Goal: Transaction & Acquisition: Purchase product/service

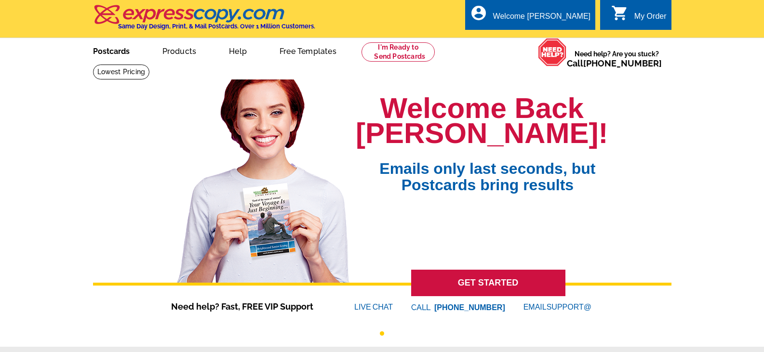
drag, startPoint x: 0, startPoint y: 0, endPoint x: 118, endPoint y: 52, distance: 129.0
click at [118, 52] on link "Postcards" at bounding box center [111, 50] width 67 height 23
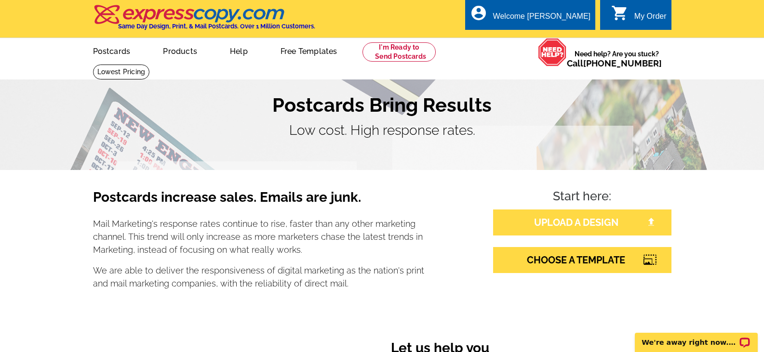
click at [549, 223] on link "UPLOAD A DESIGN" at bounding box center [582, 223] width 178 height 26
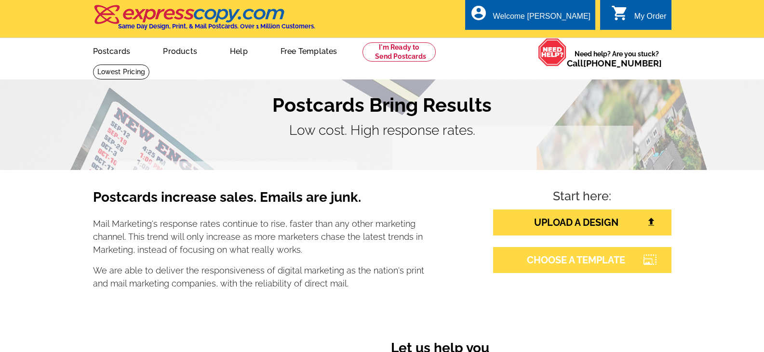
click at [555, 256] on link "CHOOSE A TEMPLATE" at bounding box center [582, 260] width 178 height 26
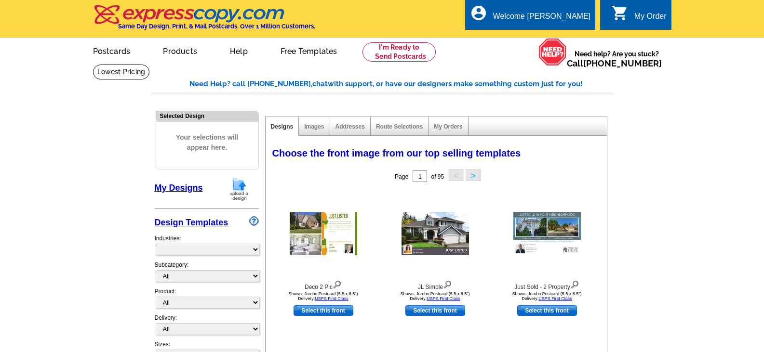
select select "785"
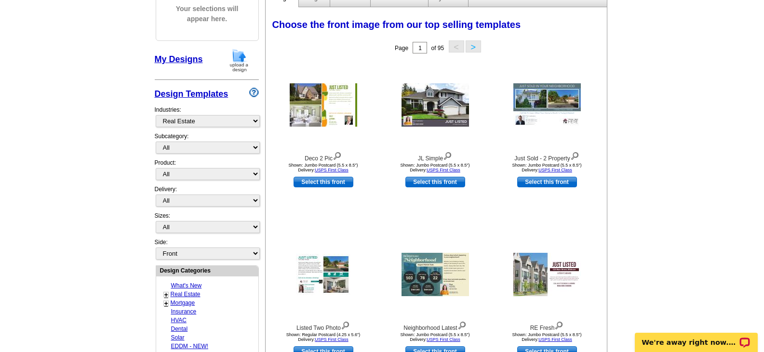
scroll to position [145, 0]
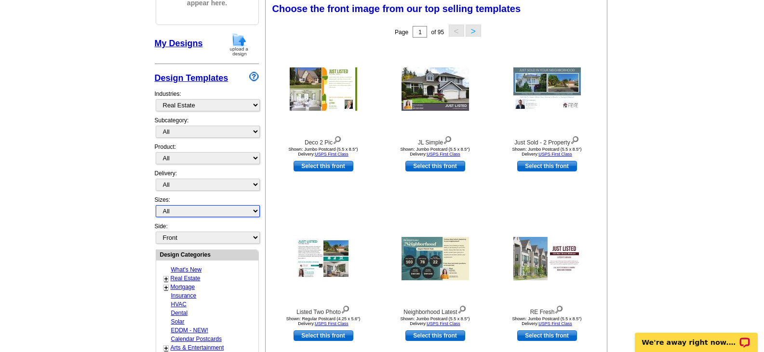
click at [252, 212] on select "All Jumbo Postcard (5.5" x 8.5") Regular Postcard (4.25" x 5.6") Panoramic Post…" at bounding box center [208, 211] width 104 height 12
select select "1"
click at [156, 205] on select "All Jumbo Postcard (5.5" x 8.5") Regular Postcard (4.25" x 5.6") Panoramic Post…" at bounding box center [208, 211] width 104 height 12
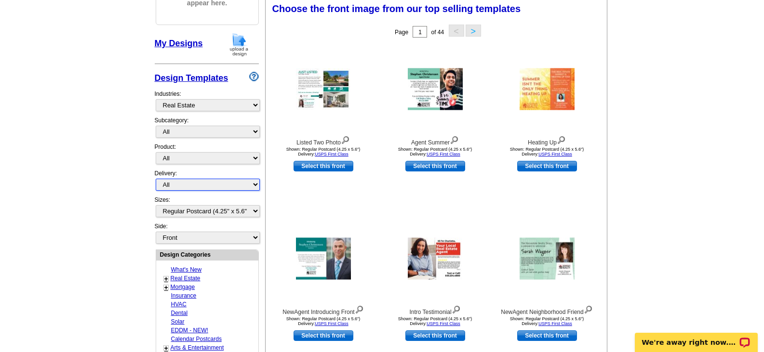
click at [191, 183] on select "All First Class Mail Shipped to Me EDDM Save 66% on Postage" at bounding box center [208, 185] width 104 height 12
select select "1"
click at [156, 179] on select "All First Class Mail Shipped to Me EDDM Save 66% on Postage" at bounding box center [208, 185] width 104 height 12
click at [181, 155] on select "All Postcards Letters and flyers Business Cards Door Hangers Greeting Cards" at bounding box center [208, 158] width 104 height 12
select select "1"
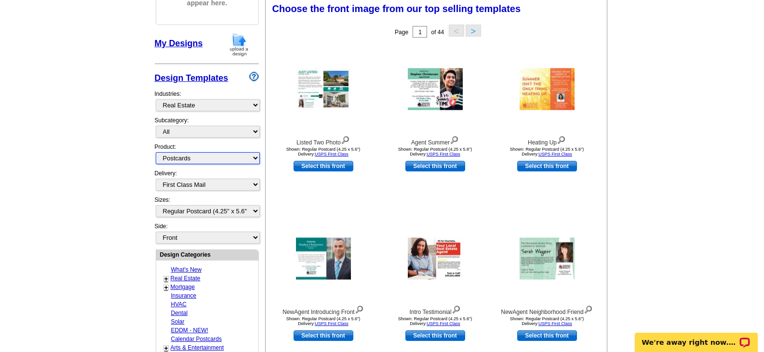
click at [156, 152] on select "All Postcards Letters and flyers Business Cards Door Hangers Greeting Cards" at bounding box center [208, 158] width 104 height 12
select select
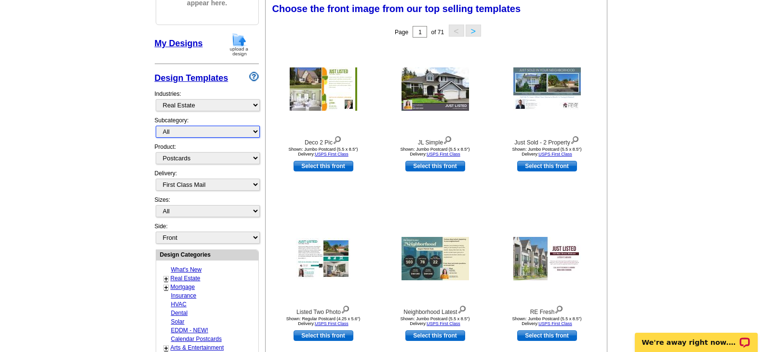
click at [179, 131] on select "All RE/MAX® Referrals Keller Williams® Berkshire Hathaway Home Services Century…" at bounding box center [208, 132] width 104 height 12
select select "788"
click at [156, 126] on select "All RE/MAX® Referrals Keller Williams® Berkshire Hathaway Home Services Century…" at bounding box center [208, 132] width 104 height 12
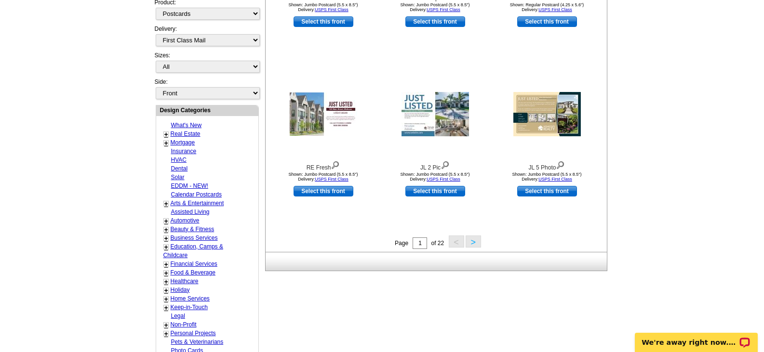
scroll to position [337, 0]
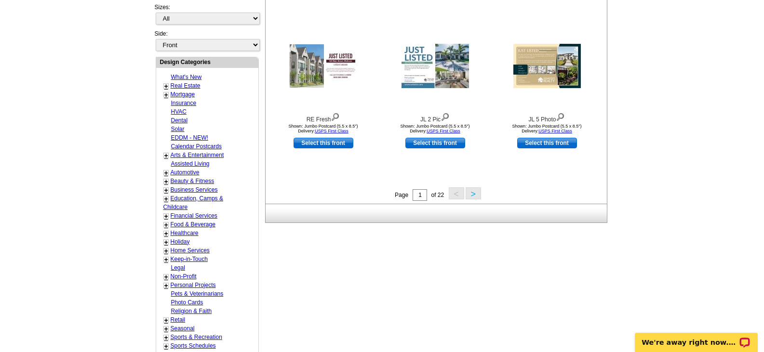
click at [468, 192] on button ">" at bounding box center [472, 193] width 15 height 12
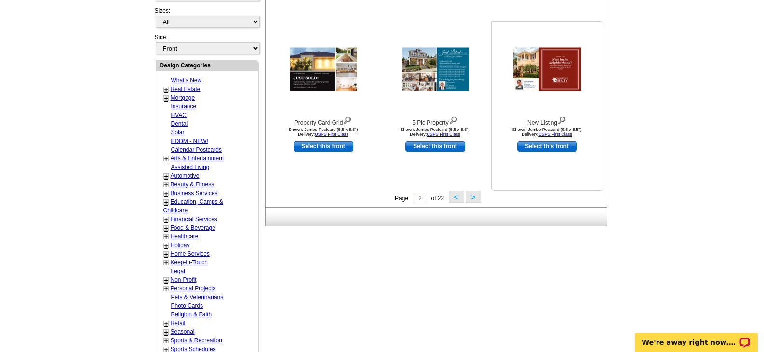
scroll to position [334, 0]
click at [470, 199] on button ">" at bounding box center [472, 196] width 15 height 12
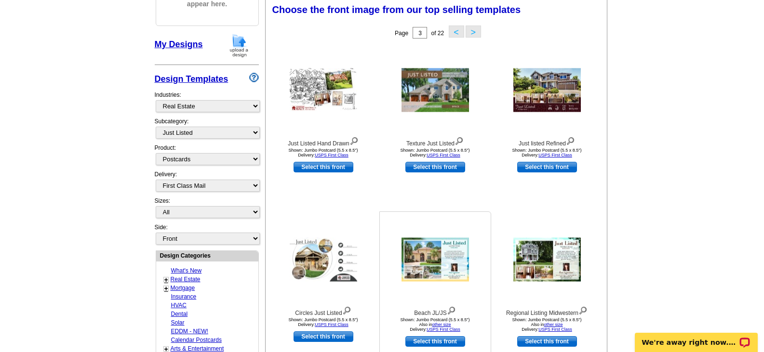
scroll to position [142, 0]
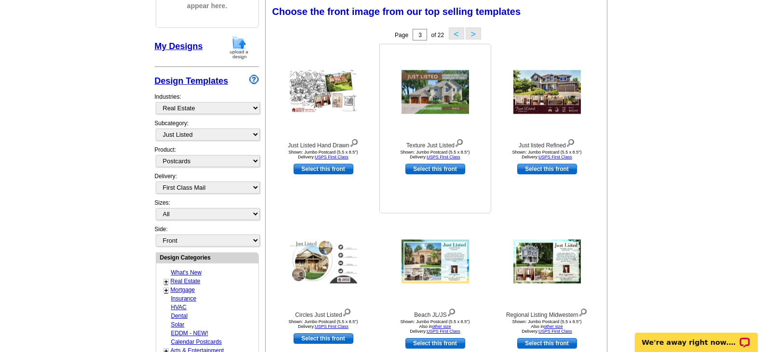
click at [412, 168] on link "Select this front" at bounding box center [435, 169] width 60 height 11
select select "2"
select select "back"
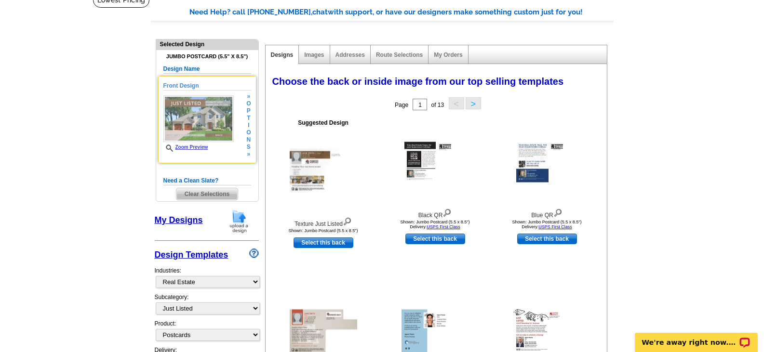
scroll to position [48, 0]
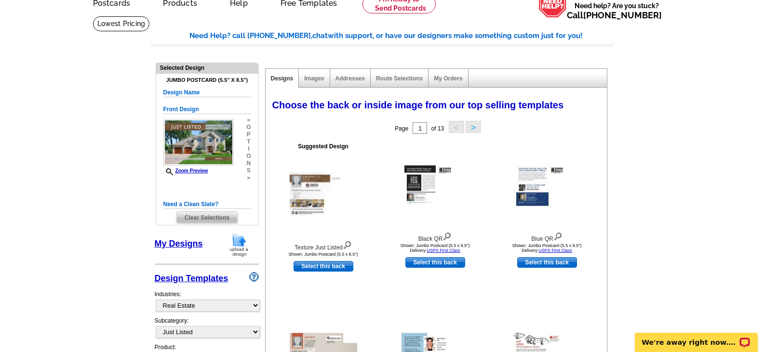
click at [306, 82] on div "Images" at bounding box center [314, 78] width 31 height 19
click at [311, 83] on div "Images" at bounding box center [314, 78] width 31 height 19
click at [312, 79] on link "Images" at bounding box center [314, 78] width 20 height 7
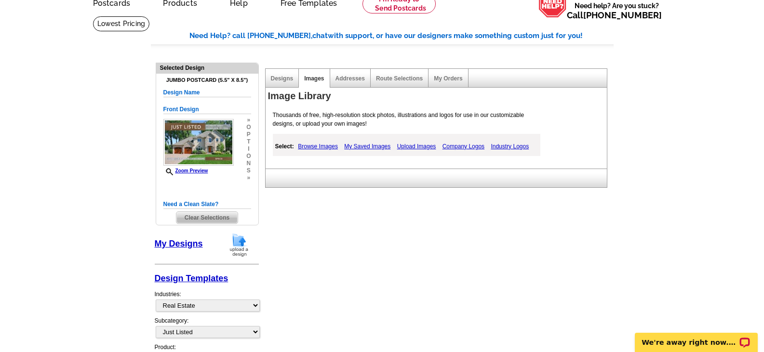
click at [406, 145] on link "Upload Images" at bounding box center [417, 147] width 44 height 12
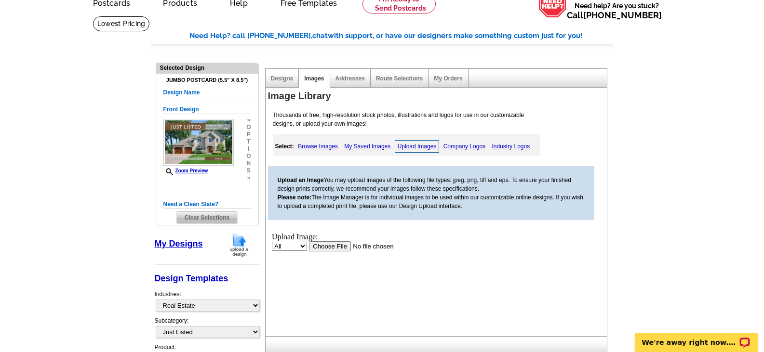
scroll to position [0, 0]
click at [313, 244] on input "file" at bounding box center [369, 246] width 122 height 10
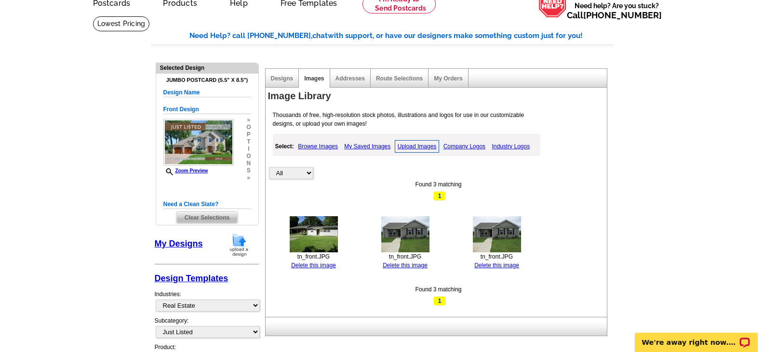
click at [299, 220] on img at bounding box center [314, 234] width 48 height 36
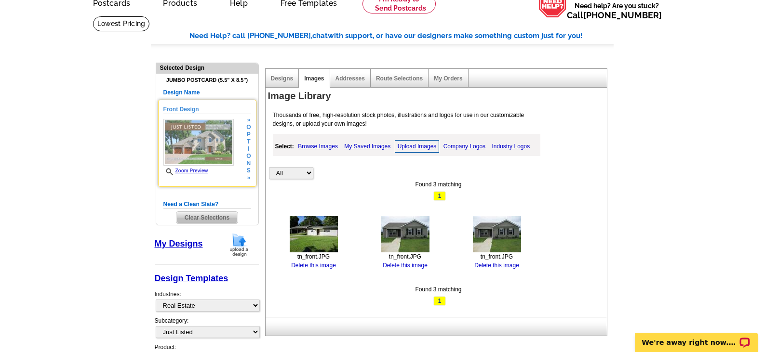
click at [202, 167] on div "Zoom Preview" at bounding box center [198, 147] width 70 height 56
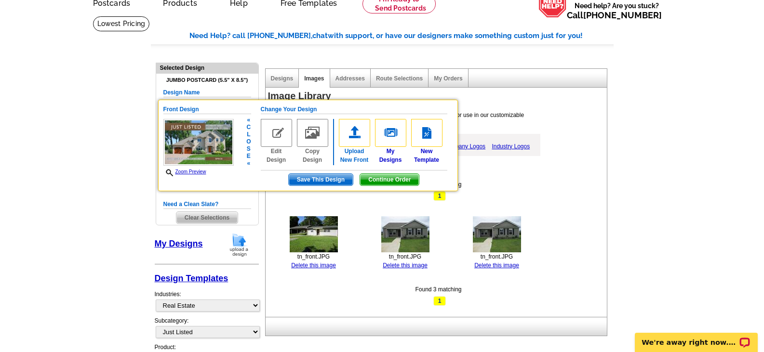
click at [355, 131] on img at bounding box center [354, 133] width 31 height 28
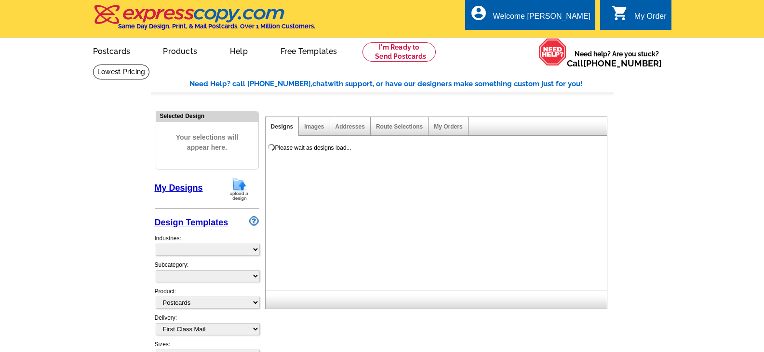
select select
select select "1"
select select "2"
select select "back"
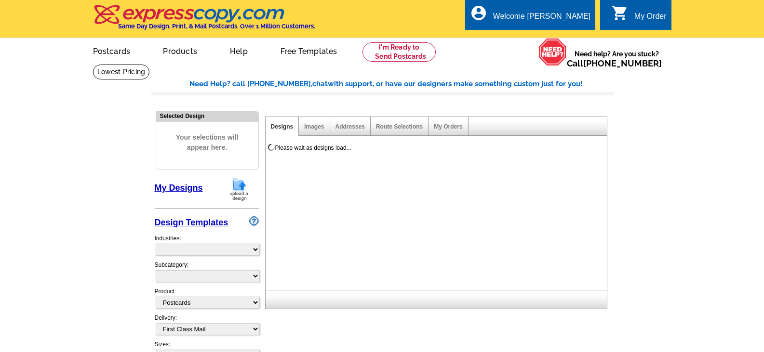
scroll to position [49, 0]
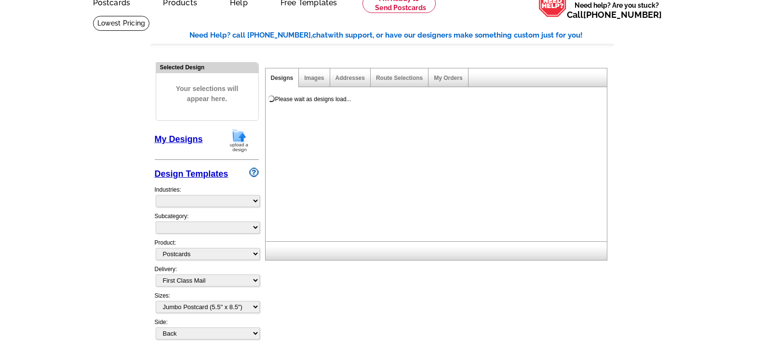
select select "785"
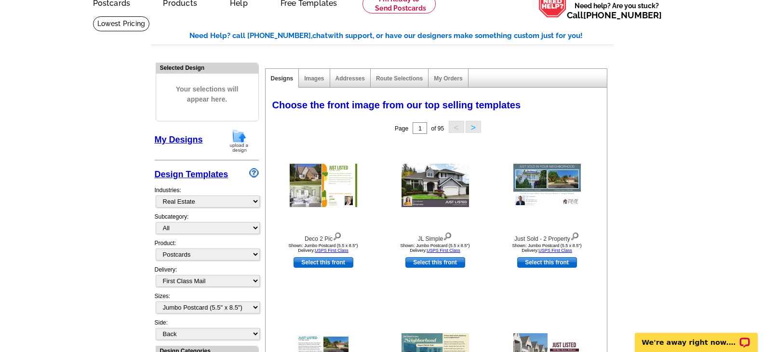
scroll to position [0, 0]
click at [235, 310] on select "All Jumbo Postcard (5.5" x 8.5") Regular Postcard (4.25" x 5.6") Panoramic Post…" at bounding box center [208, 308] width 104 height 12
select select "1"
click at [156, 302] on select "All Jumbo Postcard (5.5" x 8.5") Regular Postcard (4.25" x 5.6") Panoramic Post…" at bounding box center [208, 308] width 104 height 12
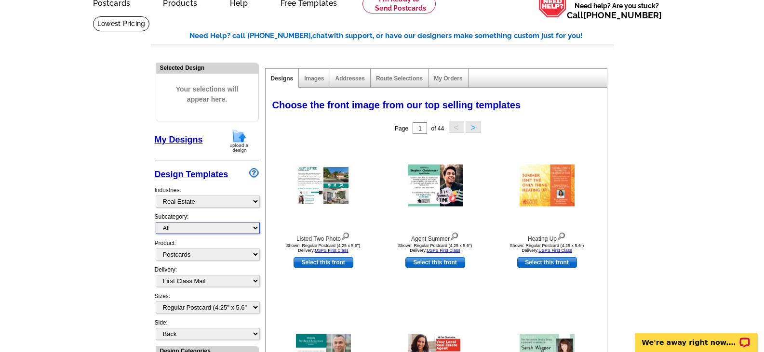
click at [247, 227] on select "All RE/MAX® Referrals Keller Williams® Berkshire Hathaway Home Services Century…" at bounding box center [208, 228] width 104 height 12
select select "788"
click at [156, 222] on select "All RE/MAX® Referrals Keller Williams® Berkshire Hathaway Home Services Century…" at bounding box center [208, 228] width 104 height 12
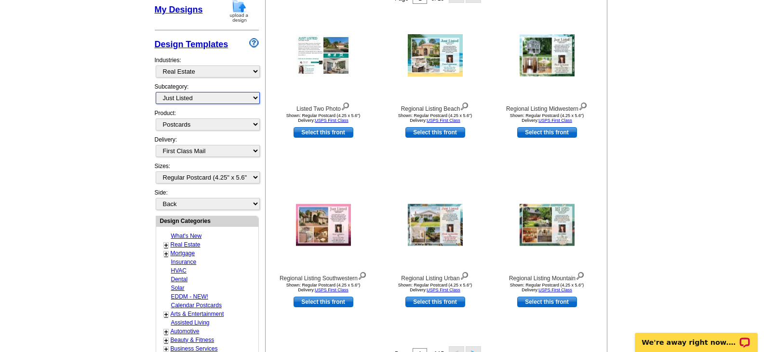
scroll to position [193, 0]
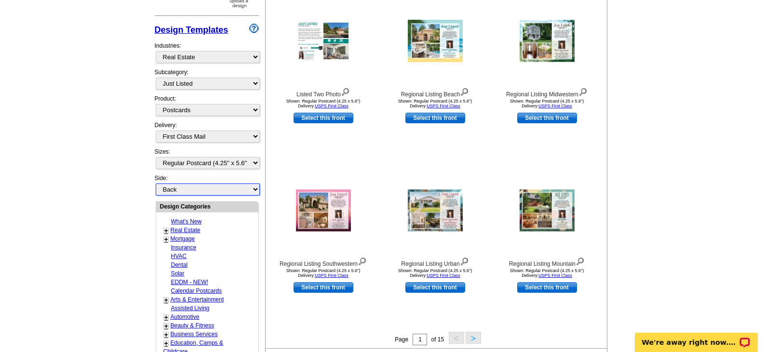
click at [211, 190] on select "Front Back" at bounding box center [208, 190] width 104 height 12
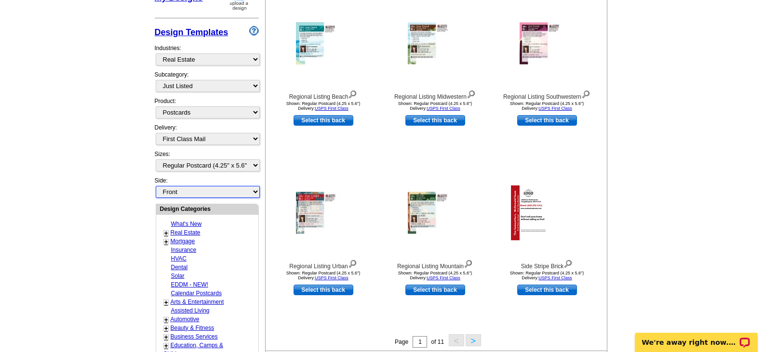
click at [156, 186] on select "Front Back" at bounding box center [208, 192] width 104 height 12
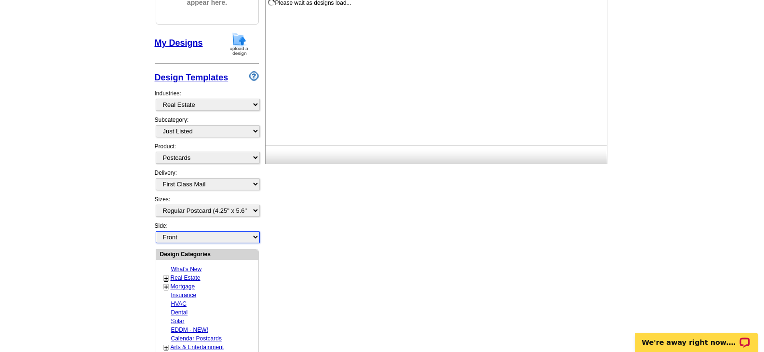
scroll to position [142, 0]
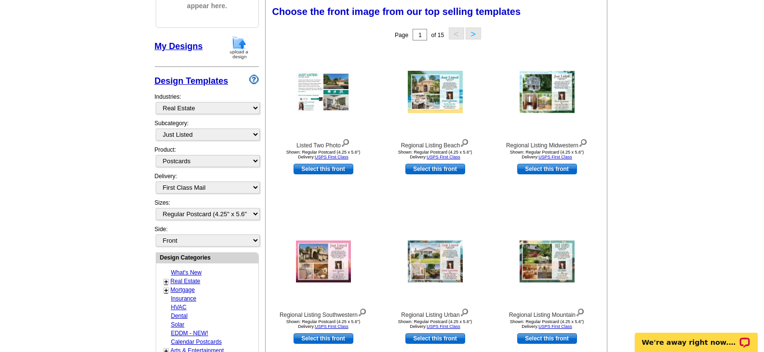
click at [479, 40] on div "Page 1 of 15 < >" at bounding box center [437, 34] width 341 height 19
click at [475, 36] on button ">" at bounding box center [472, 33] width 15 height 12
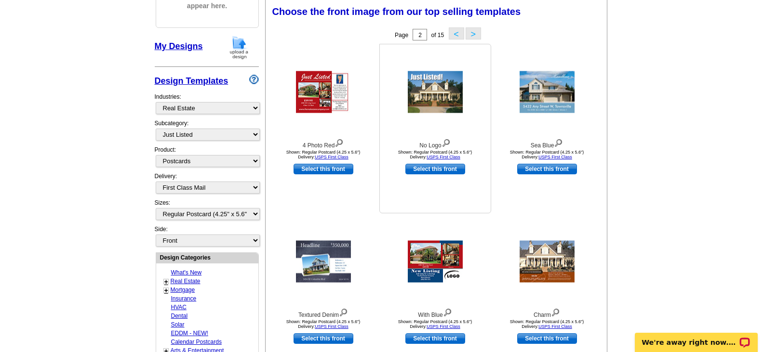
click at [441, 89] on img at bounding box center [435, 92] width 55 height 42
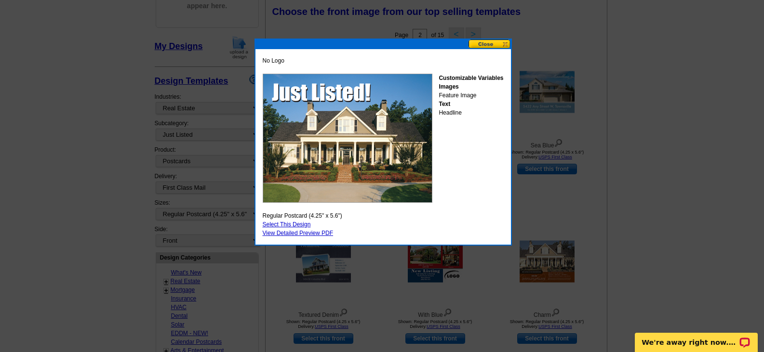
click at [472, 44] on button at bounding box center [489, 44] width 42 height 9
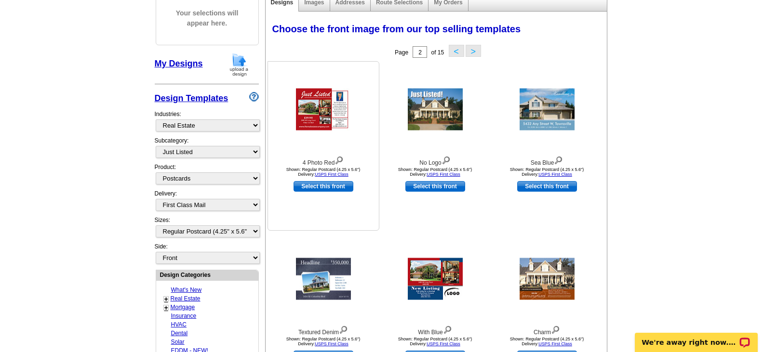
scroll to position [93, 0]
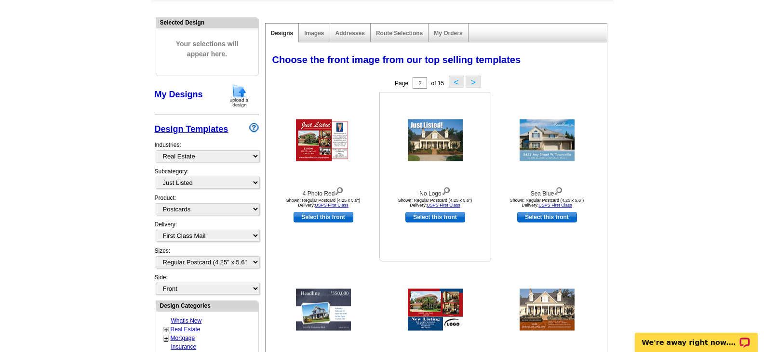
click at [425, 198] on div "No Logo" at bounding box center [435, 191] width 106 height 13
click at [420, 214] on link "Select this front" at bounding box center [435, 217] width 60 height 11
select select "back"
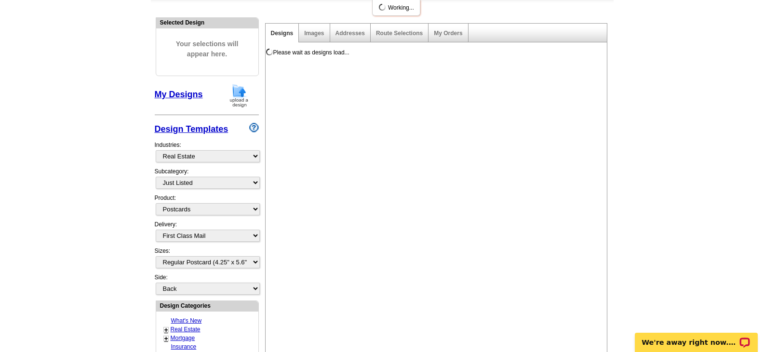
scroll to position [0, 0]
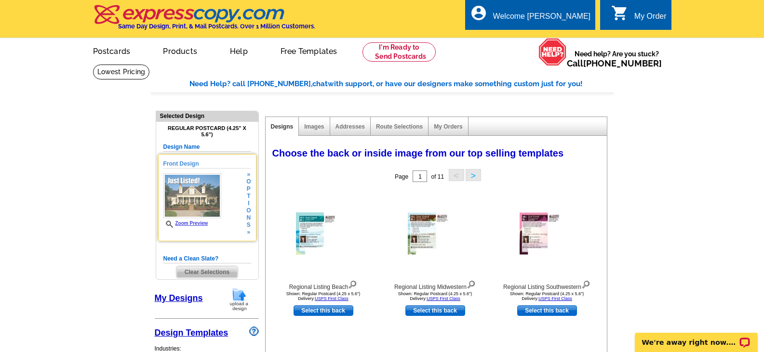
click at [248, 205] on span "i" at bounding box center [248, 203] width 4 height 7
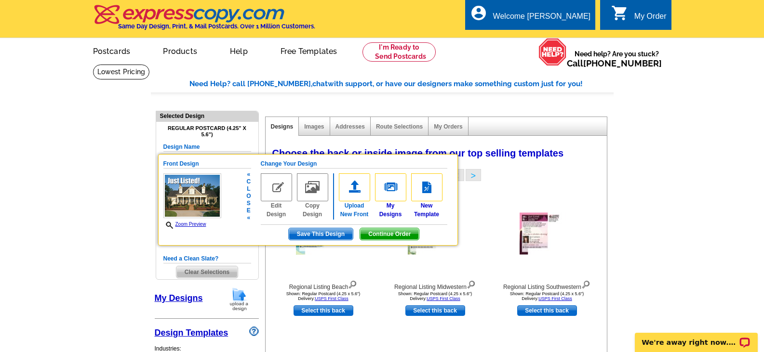
click at [343, 201] on link "Upload New Front" at bounding box center [354, 195] width 31 height 45
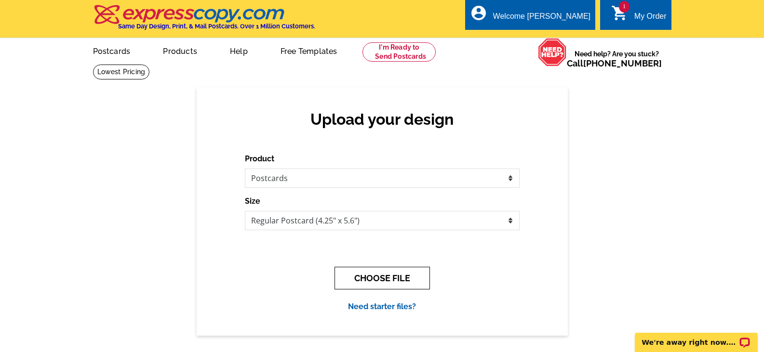
click at [369, 268] on button "CHOOSE FILE" at bounding box center [381, 278] width 95 height 23
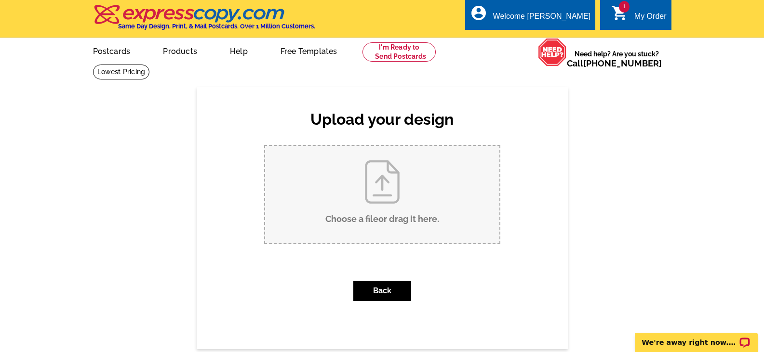
click at [365, 220] on input "Choose a file or drag it here ." at bounding box center [382, 194] width 234 height 97
type input "C:\fakepath\tn_front.JPG"
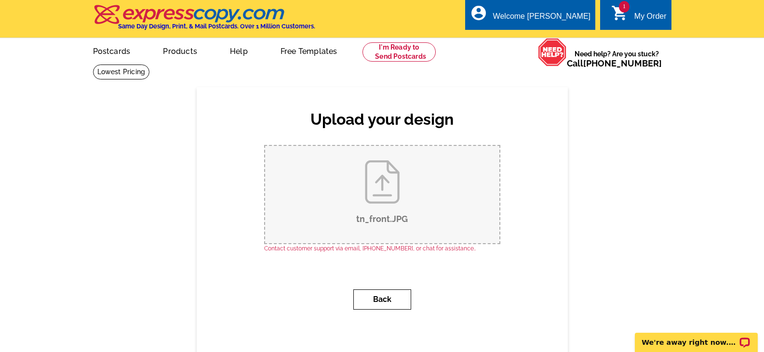
click at [366, 291] on button "Back" at bounding box center [382, 300] width 58 height 20
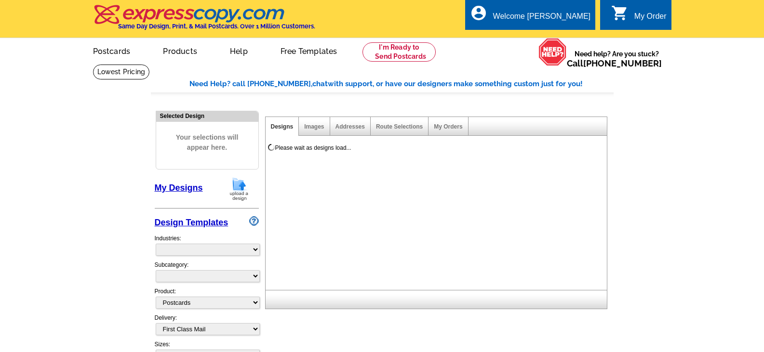
select select
select select "1"
select select "back"
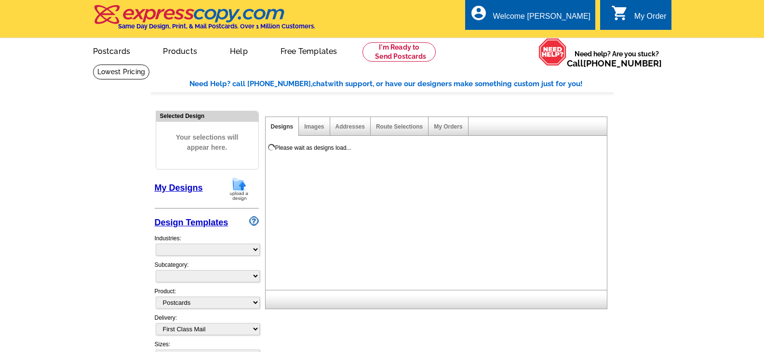
select select "785"
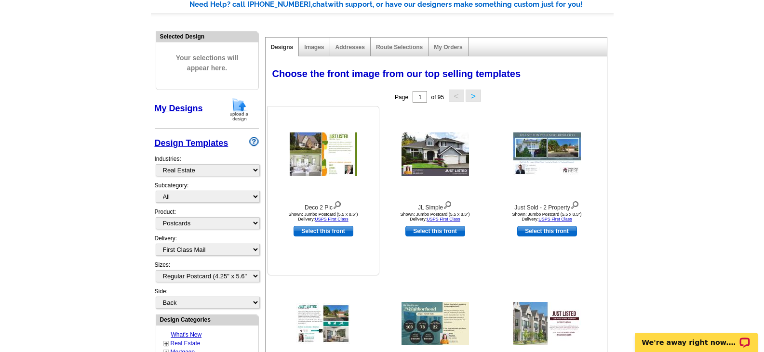
scroll to position [96, 0]
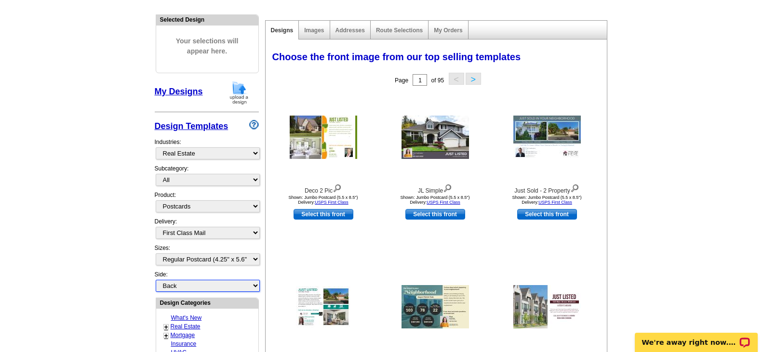
click at [232, 287] on select "Front Back" at bounding box center [208, 286] width 104 height 12
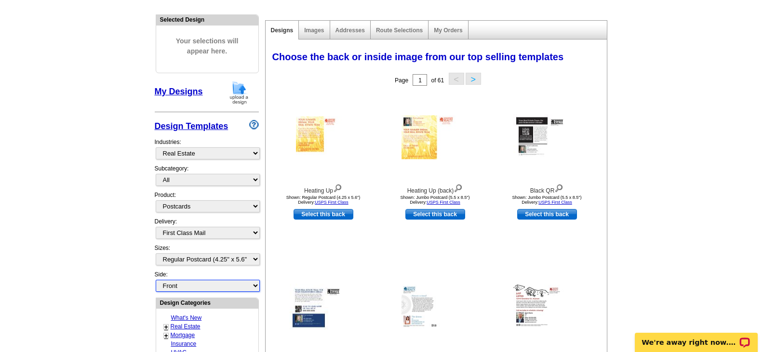
click at [156, 280] on select "Front Back" at bounding box center [208, 286] width 104 height 12
select select "front"
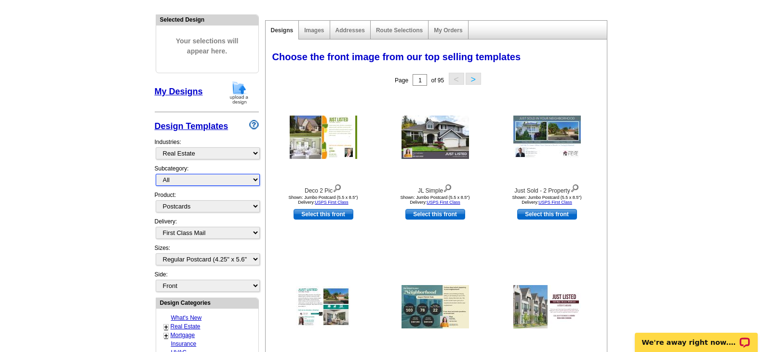
click at [251, 177] on select "All RE/MAX® Referrals [PERSON_NAME]® Berkshire Hathaway Home Services Century 2…" at bounding box center [208, 180] width 104 height 12
select select "788"
click at [156, 174] on select "All RE/MAX® Referrals Keller Williams® Berkshire Hathaway Home Services Century…" at bounding box center [208, 180] width 104 height 12
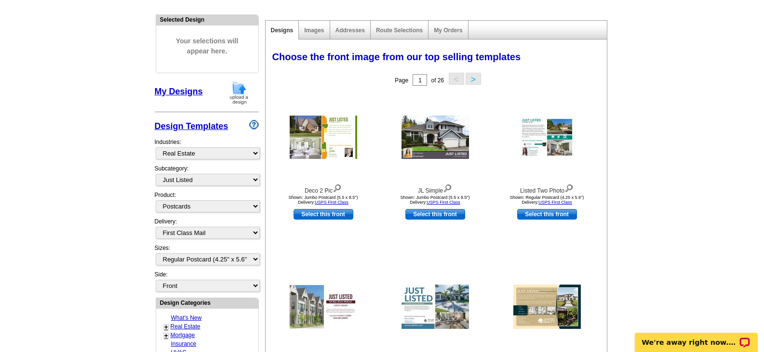
click at [471, 75] on button ">" at bounding box center [472, 79] width 15 height 12
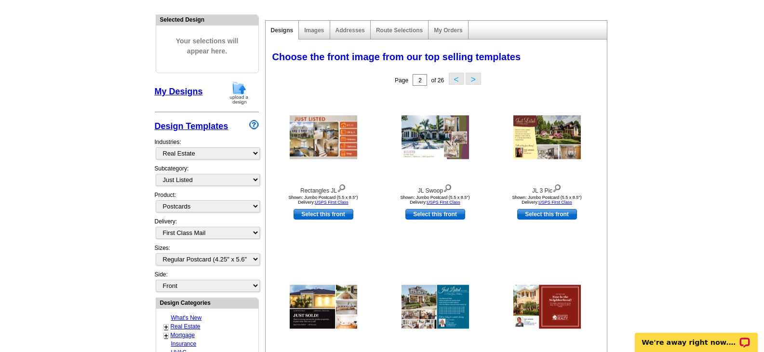
click at [471, 72] on div "Page 2 of 26 < >" at bounding box center [437, 79] width 341 height 19
click at [470, 78] on button ">" at bounding box center [472, 79] width 15 height 12
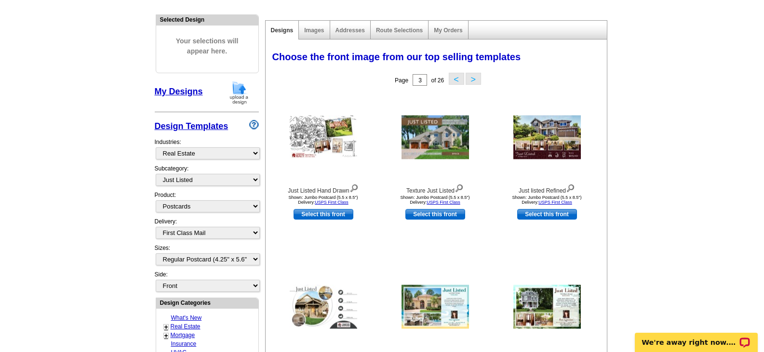
click at [474, 76] on button ">" at bounding box center [472, 79] width 15 height 12
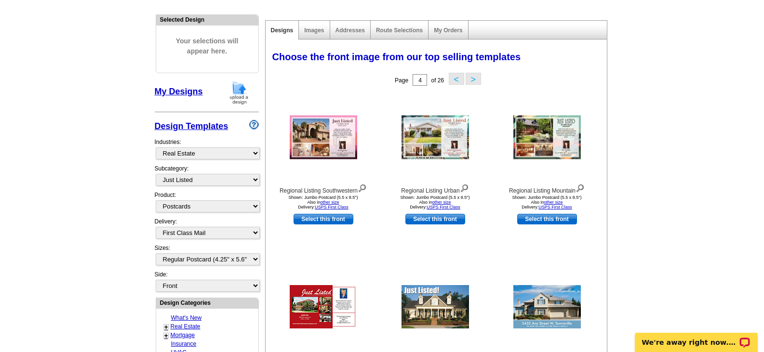
click at [473, 79] on button ">" at bounding box center [472, 79] width 15 height 12
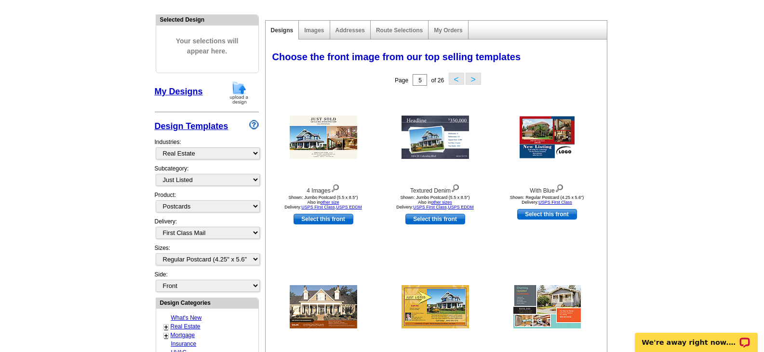
click at [470, 79] on button ">" at bounding box center [472, 79] width 15 height 12
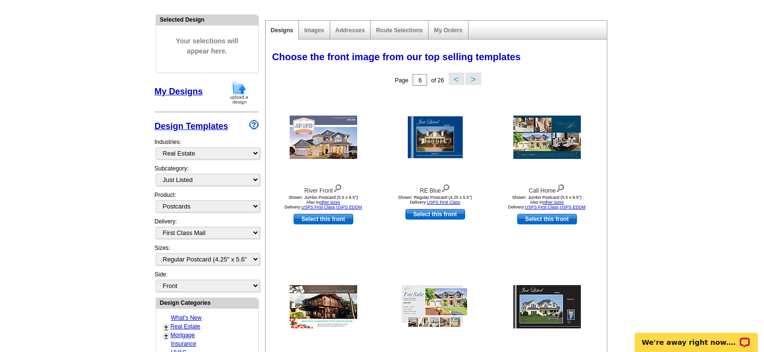
click at [467, 77] on button ">" at bounding box center [472, 79] width 15 height 12
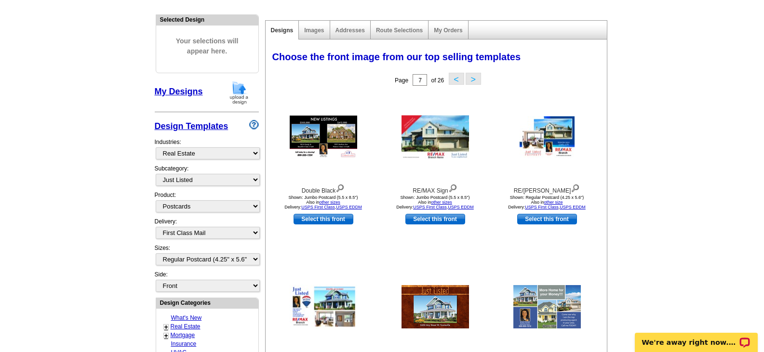
click at [467, 79] on button ">" at bounding box center [472, 79] width 15 height 12
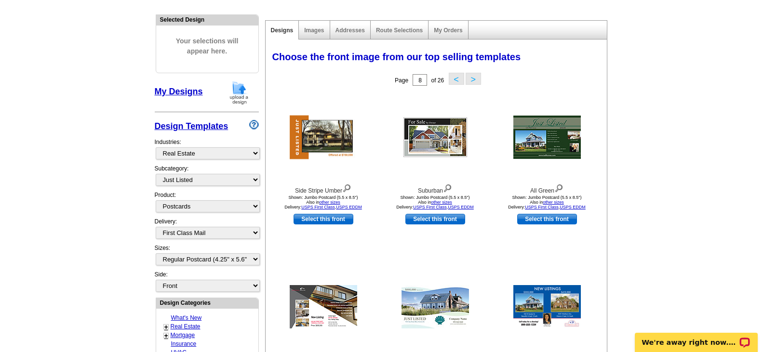
click at [467, 79] on button ">" at bounding box center [472, 79] width 15 height 12
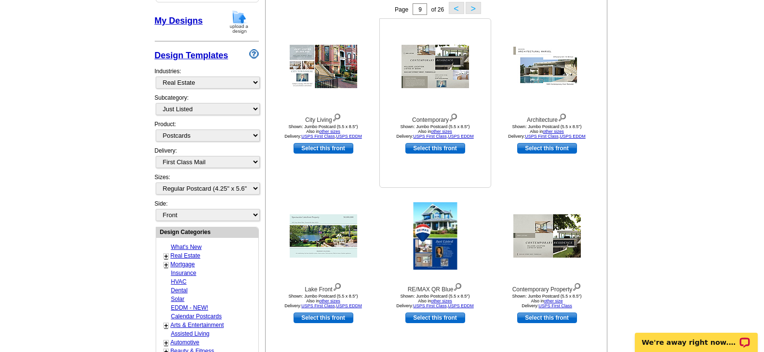
scroll to position [145, 0]
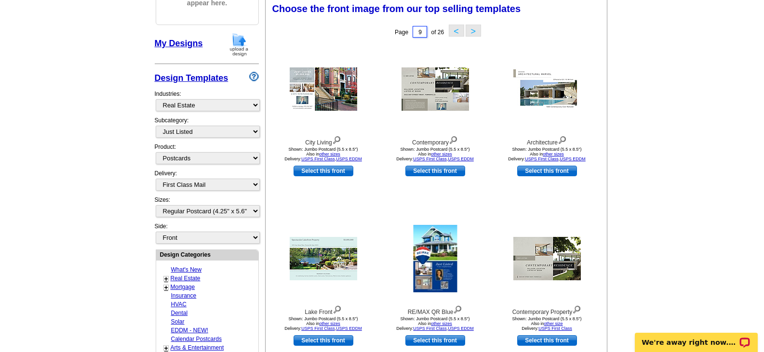
drag, startPoint x: 415, startPoint y: 35, endPoint x: 436, endPoint y: 35, distance: 21.7
click at [436, 34] on div "Page 9 of 26 < >" at bounding box center [437, 31] width 341 height 19
type input "2"
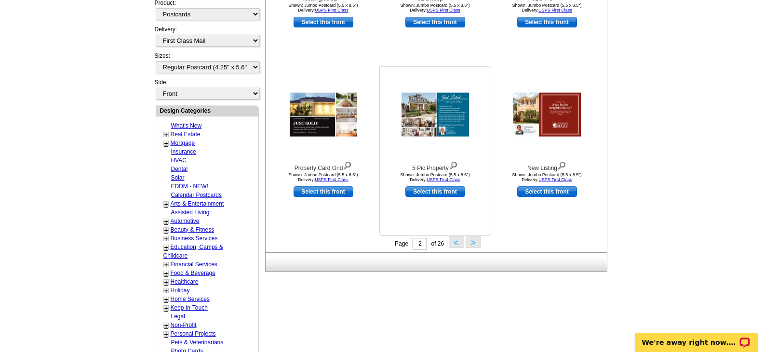
scroll to position [289, 0]
click at [451, 244] on button "<" at bounding box center [456, 242] width 15 height 12
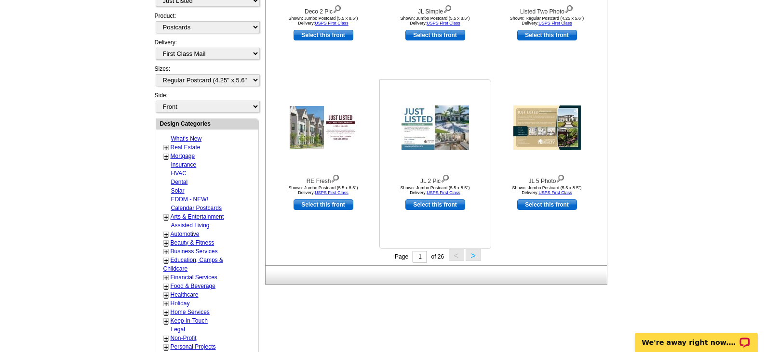
scroll to position [334, 0]
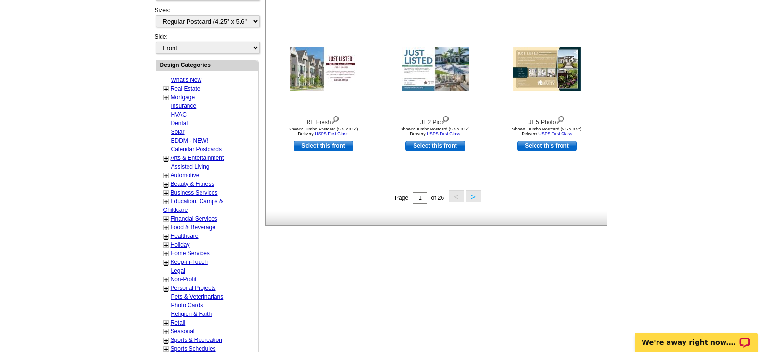
click at [472, 198] on button ">" at bounding box center [472, 196] width 15 height 12
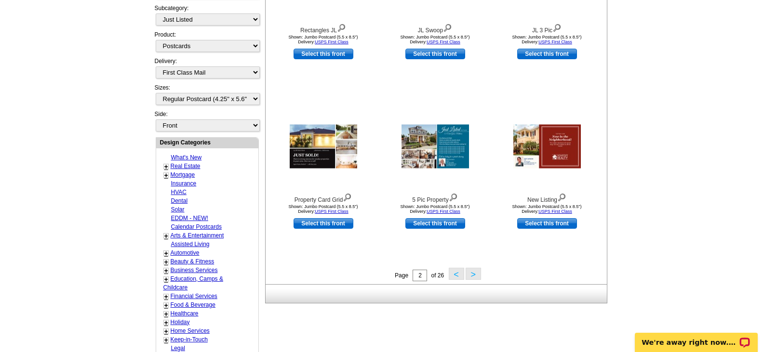
scroll to position [286, 0]
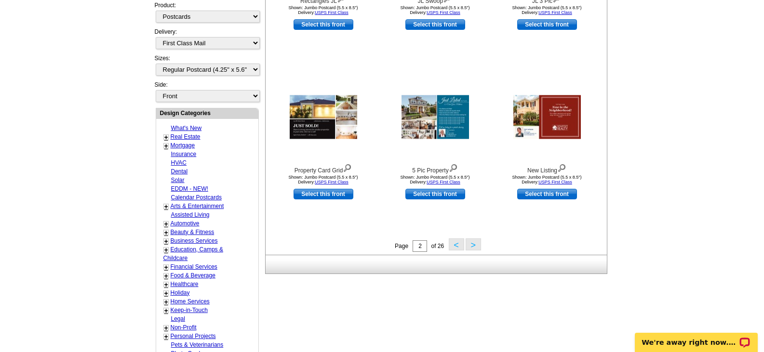
click at [474, 247] on button ">" at bounding box center [472, 244] width 15 height 12
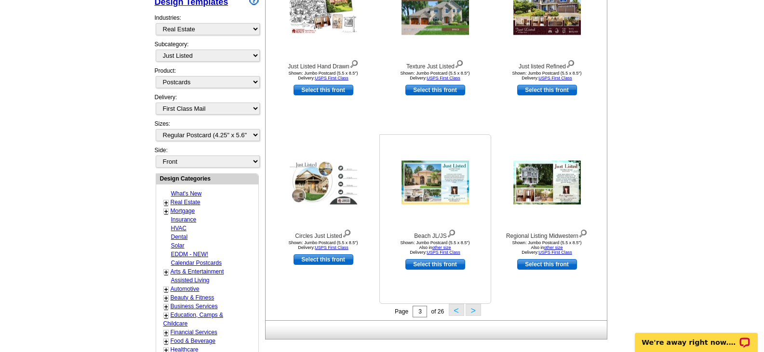
scroll to position [238, 0]
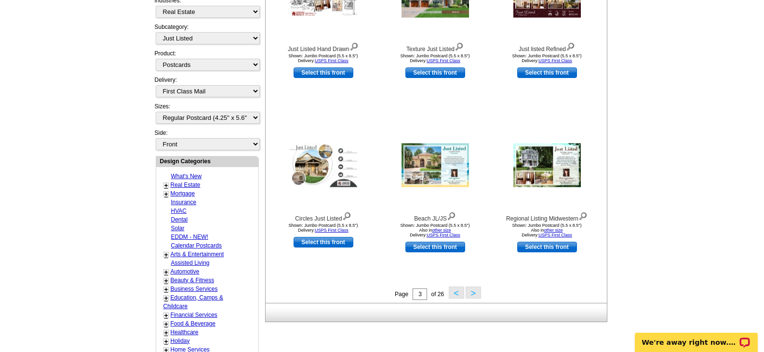
click at [474, 289] on button ">" at bounding box center [472, 293] width 15 height 12
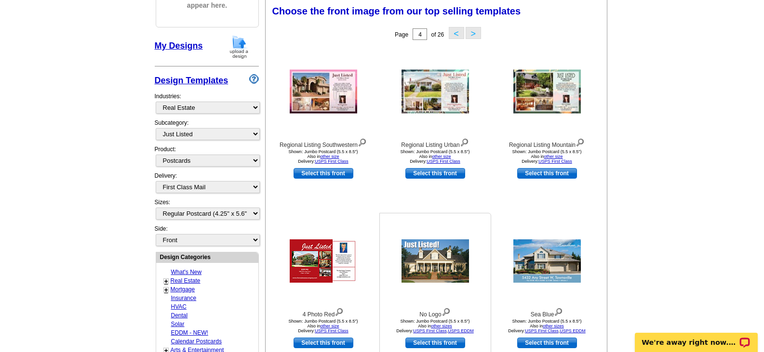
scroll to position [142, 0]
click at [427, 338] on div "No Logo Shown: Jumbo Postcard (5.5 x 8.5") Also in other sizes Delivery: USPS F…" at bounding box center [435, 298] width 112 height 170
click at [425, 341] on link "Select this front" at bounding box center [435, 343] width 60 height 11
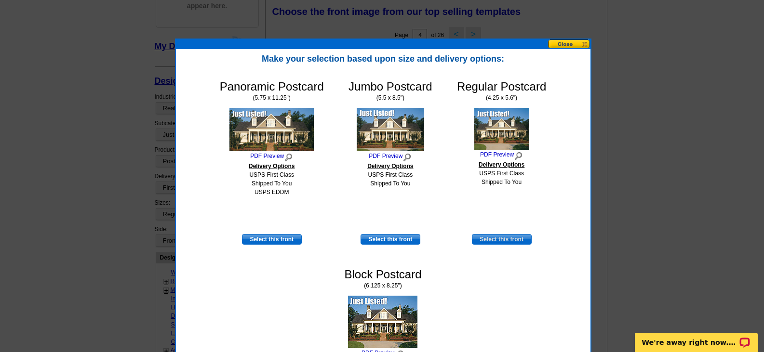
click at [492, 241] on link "Select this front" at bounding box center [502, 239] width 60 height 11
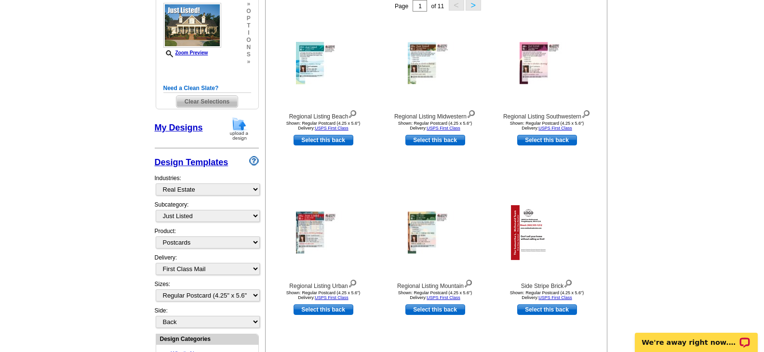
scroll to position [193, 0]
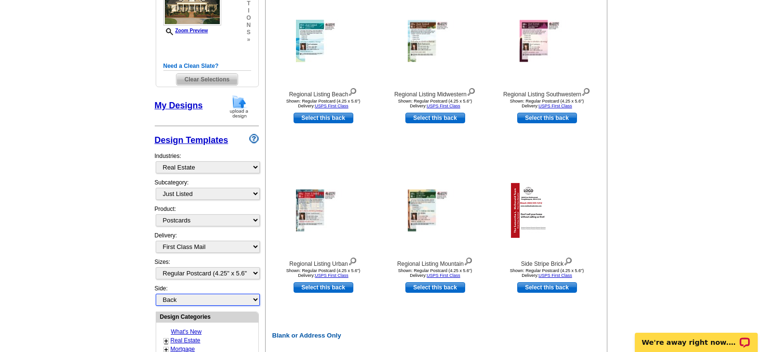
click at [204, 296] on select "Front Back" at bounding box center [208, 300] width 104 height 12
select select "back"
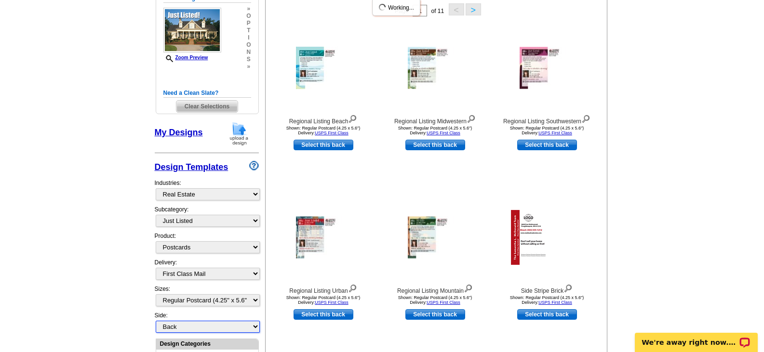
click at [205, 307] on div "My Designs Design Templates Industries: What's New Real Estate Mortgage Insuran…" at bounding box center [207, 227] width 104 height 212
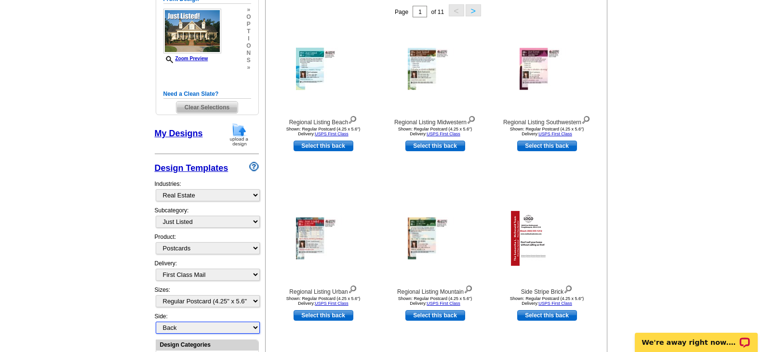
scroll to position [142, 0]
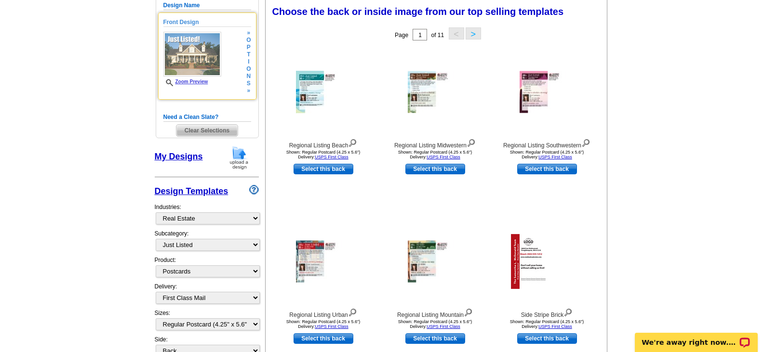
click at [171, 63] on img at bounding box center [192, 54] width 58 height 45
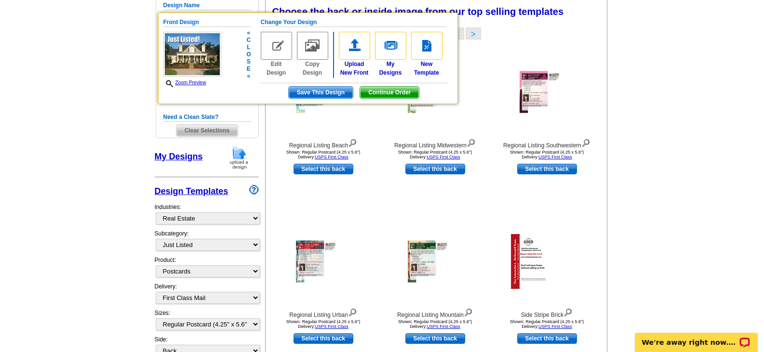
click at [309, 91] on span "Save This Design" at bounding box center [321, 93] width 64 height 12
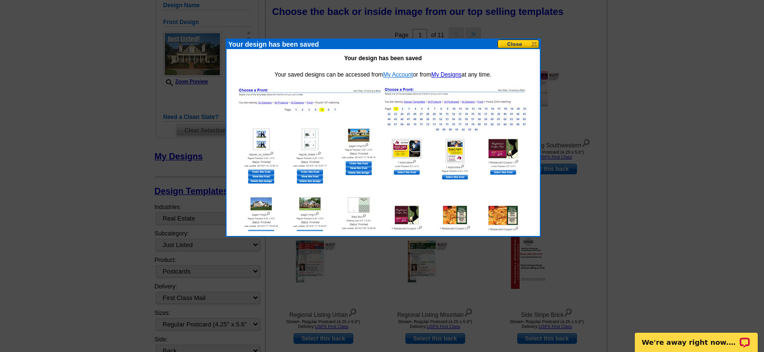
click at [406, 75] on link "My Account" at bounding box center [398, 74] width 30 height 7
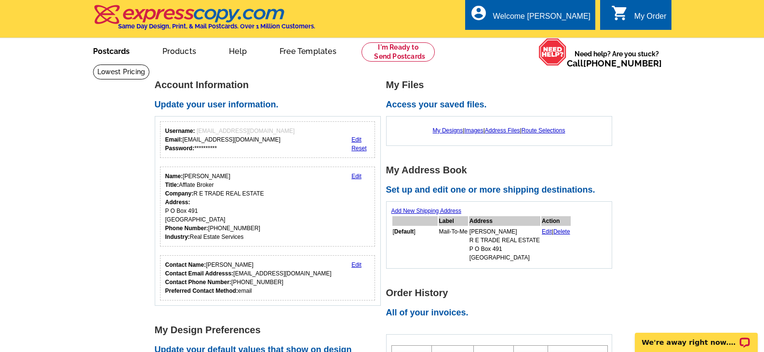
click at [121, 55] on link "Postcards" at bounding box center [111, 50] width 67 height 23
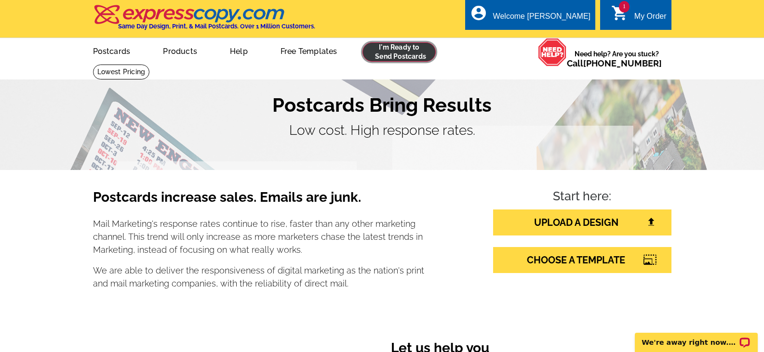
click at [381, 54] on link at bounding box center [399, 51] width 74 height 19
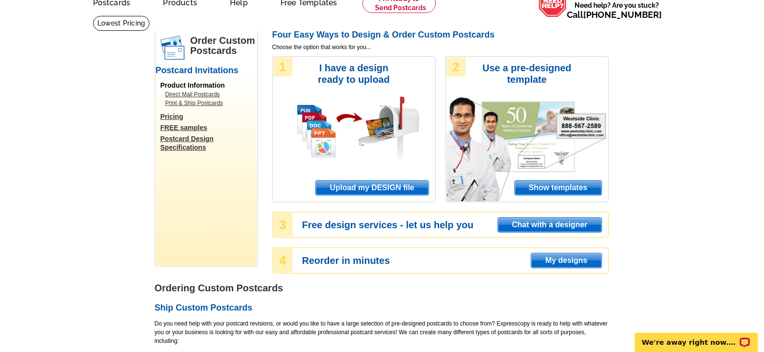
scroll to position [48, 0]
click at [341, 183] on span "Upload my DESIGN file" at bounding box center [372, 188] width 112 height 14
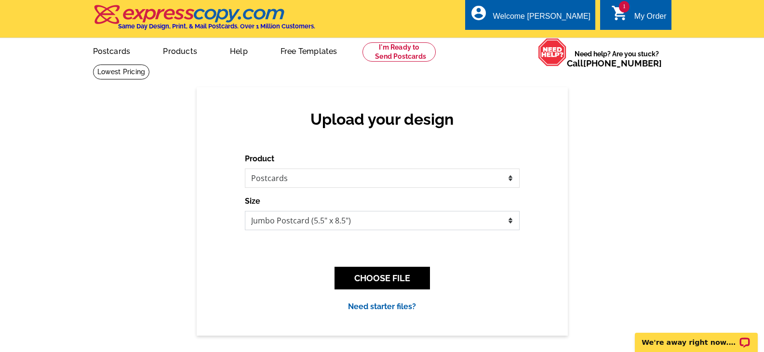
click at [356, 219] on select "Jumbo Postcard (5.5" x 8.5") Regular Postcard (4.25" x 5.6") Panoramic Postcard…" at bounding box center [382, 220] width 275 height 19
select select "1"
click at [245, 211] on select "Jumbo Postcard (5.5" x 8.5") Regular Postcard (4.25" x 5.6") Panoramic Postcard…" at bounding box center [382, 220] width 275 height 19
click at [368, 272] on button "CHOOSE FILE" at bounding box center [381, 278] width 95 height 23
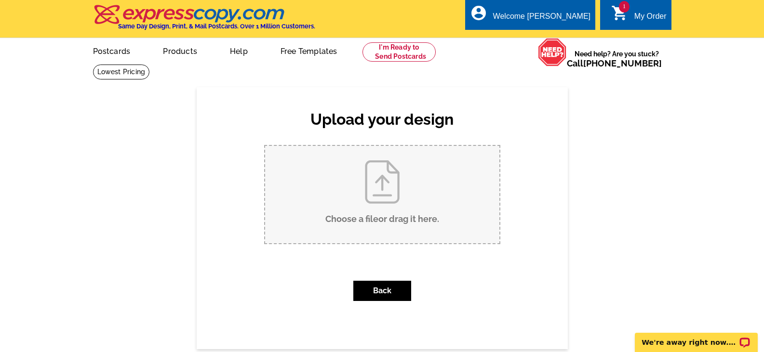
click at [378, 222] on input "Choose a file or drag it here ." at bounding box center [382, 194] width 234 height 97
type input "C:\fakepath\tn_front.JPG"
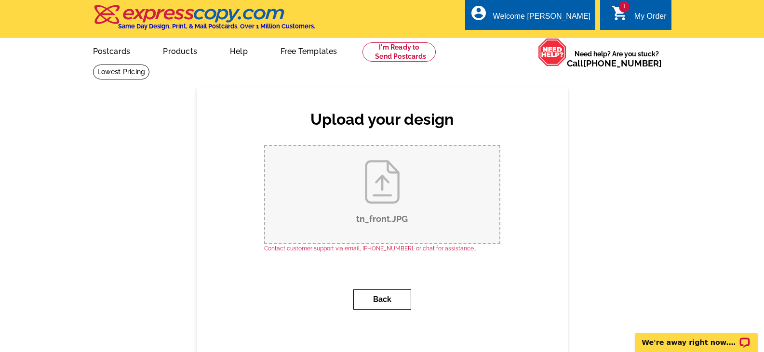
click at [373, 299] on button "Back" at bounding box center [382, 300] width 58 height 20
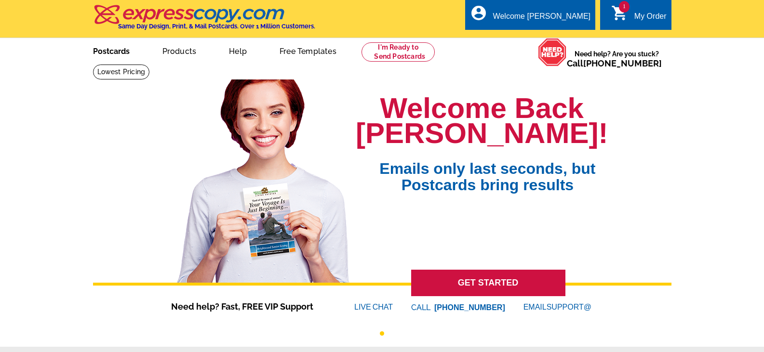
click at [116, 53] on link "Postcards" at bounding box center [111, 50] width 67 height 23
click at [435, 289] on link "GET STARTED" at bounding box center [488, 283] width 154 height 26
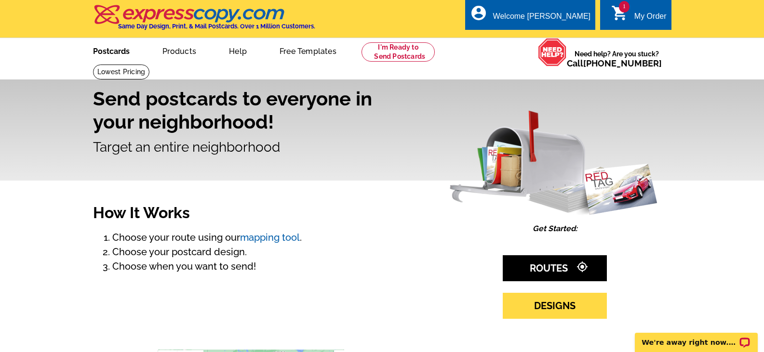
click at [120, 50] on link "Postcards" at bounding box center [111, 50] width 67 height 23
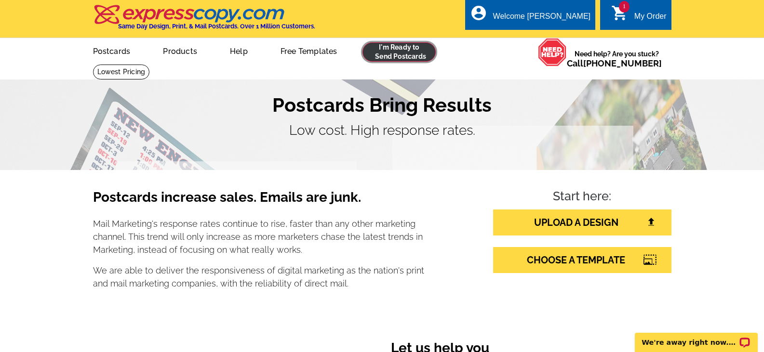
click at [379, 55] on link at bounding box center [399, 51] width 74 height 19
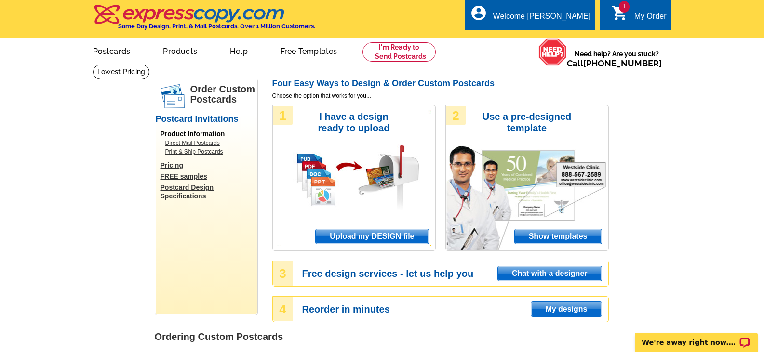
click at [637, 20] on div "My Order" at bounding box center [650, 18] width 32 height 13
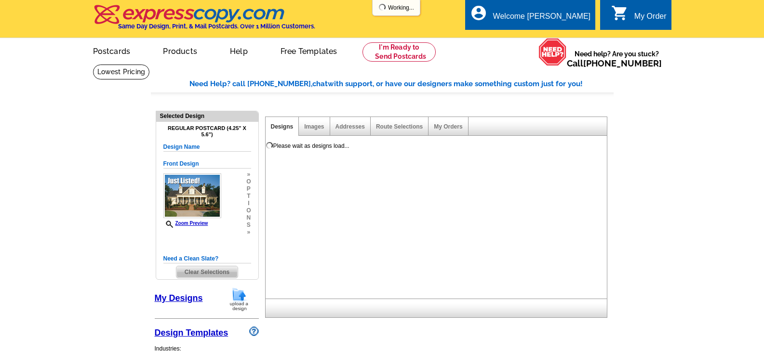
select select "1"
select select "back"
select select "785"
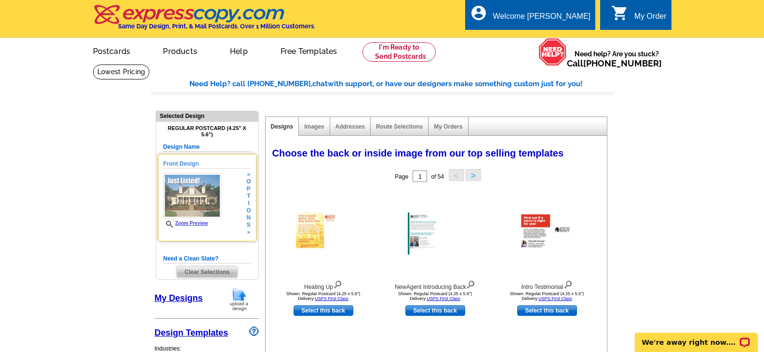
click at [249, 199] on span "t" at bounding box center [248, 196] width 4 height 7
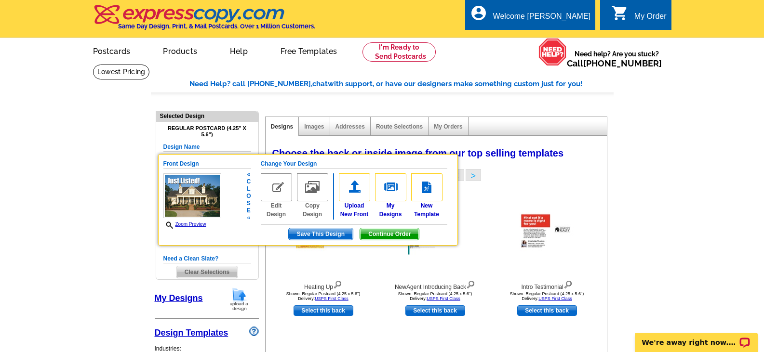
click at [372, 237] on span "Continue Order" at bounding box center [389, 234] width 59 height 12
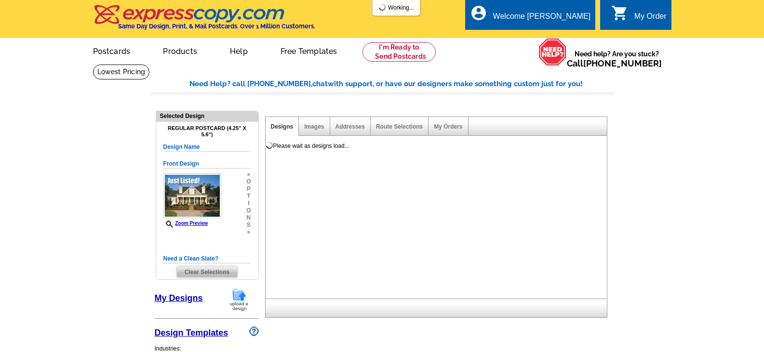
select select "1"
select select "back"
select select "785"
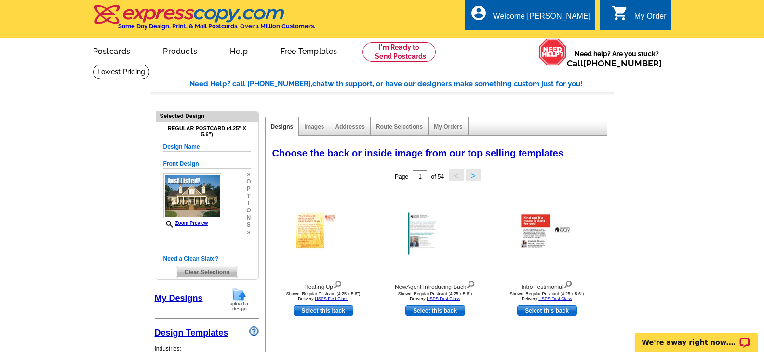
click at [314, 123] on div "Images" at bounding box center [314, 126] width 31 height 19
click at [308, 126] on link "Images" at bounding box center [314, 126] width 20 height 7
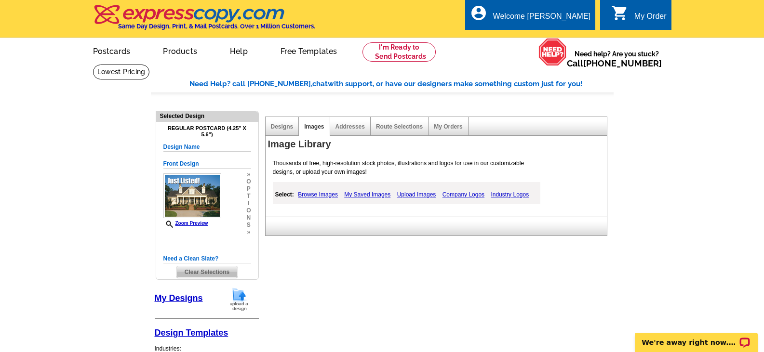
click at [403, 197] on link "Upload Images" at bounding box center [417, 195] width 44 height 12
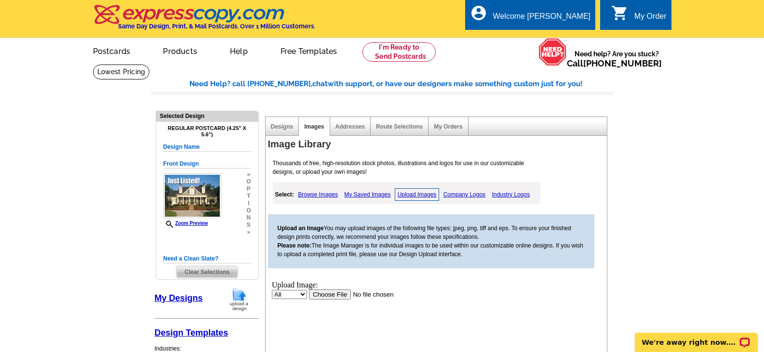
click at [300, 292] on select "All Property" at bounding box center [288, 294] width 35 height 9
select select "10"
click at [271, 290] on select "All Property" at bounding box center [288, 294] width 35 height 9
click at [325, 293] on input "file" at bounding box center [369, 294] width 122 height 10
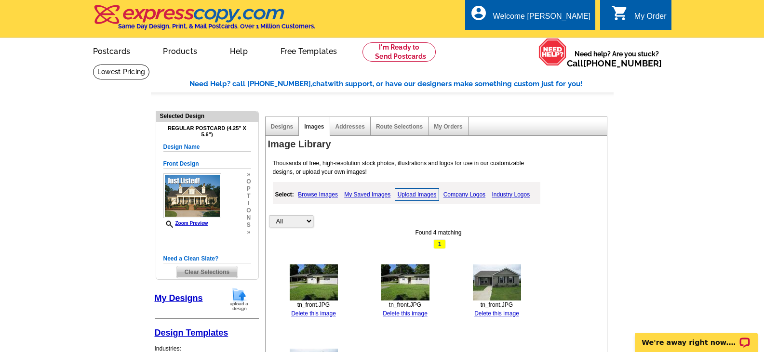
click at [319, 273] on img at bounding box center [314, 282] width 48 height 36
click at [317, 272] on img at bounding box center [314, 282] width 48 height 36
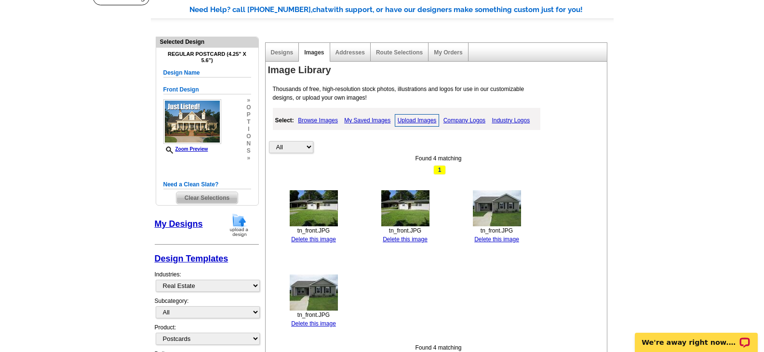
scroll to position [96, 0]
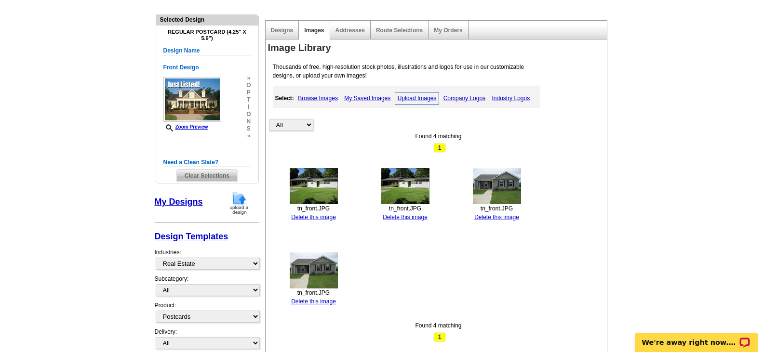
click at [317, 195] on img at bounding box center [314, 186] width 48 height 36
click at [487, 218] on link "Delete this image" at bounding box center [496, 217] width 45 height 7
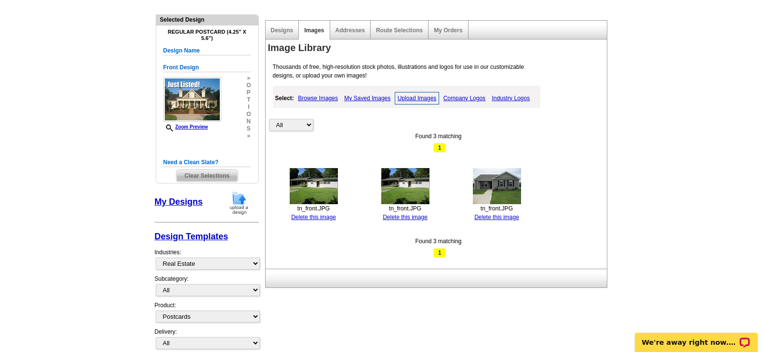
drag, startPoint x: 480, startPoint y: 216, endPoint x: 437, endPoint y: 26, distance: 195.0
click at [480, 216] on link "Delete this image" at bounding box center [496, 217] width 45 height 7
click at [303, 196] on img at bounding box center [314, 186] width 48 height 36
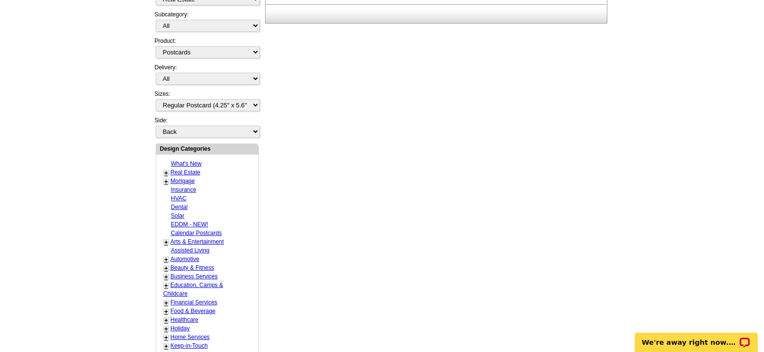
scroll to position [337, 0]
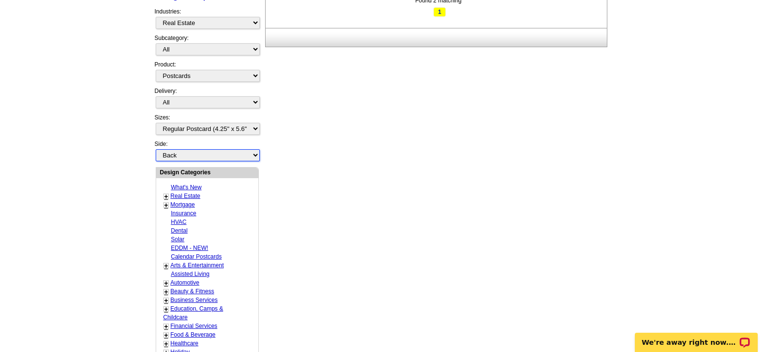
click at [243, 155] on select "Front Back" at bounding box center [208, 155] width 104 height 12
click at [156, 150] on select "Front Back" at bounding box center [208, 155] width 104 height 12
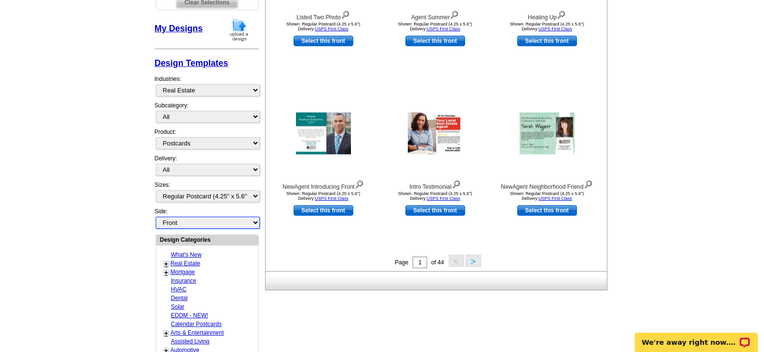
scroll to position [287, 0]
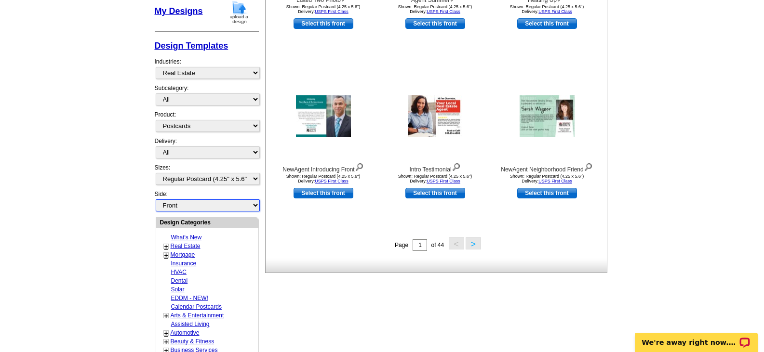
click at [217, 201] on select "Front Back" at bounding box center [208, 205] width 104 height 12
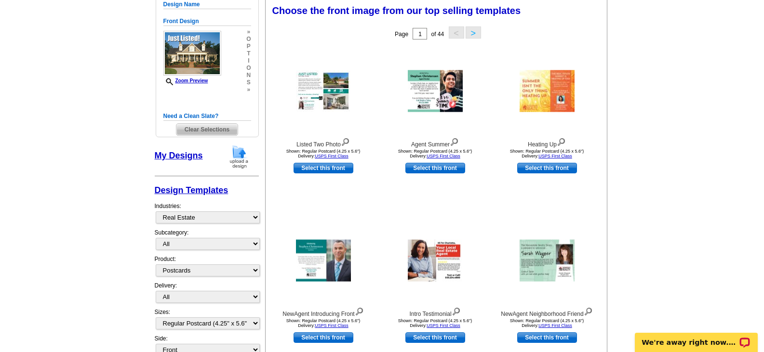
click at [198, 232] on div "Design Templates Industries: What's New Real Estate Mortgage Insurance HVAC Den…" at bounding box center [207, 256] width 104 height 155
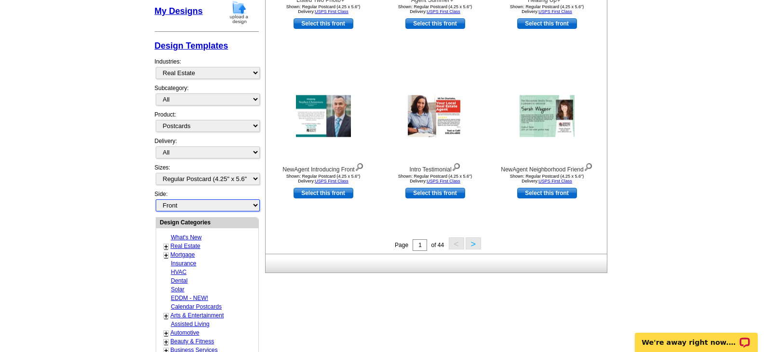
click at [195, 211] on select "Front Back" at bounding box center [208, 205] width 104 height 12
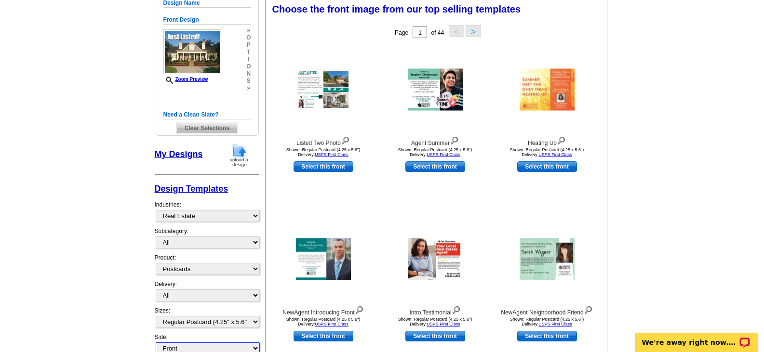
click at [193, 229] on div "My Designs Design Templates Industries: What's New Real Estate Mortgage Insuran…" at bounding box center [207, 249] width 104 height 212
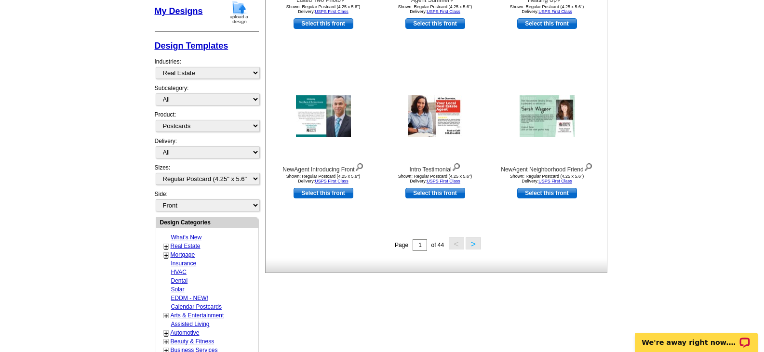
click at [201, 215] on div "Selected Design Regular Postcard (4.25" x 5.6") Design Name Front Design Zoom P…" at bounding box center [206, 202] width 109 height 768
click at [207, 210] on select "Front Back" at bounding box center [208, 205] width 104 height 12
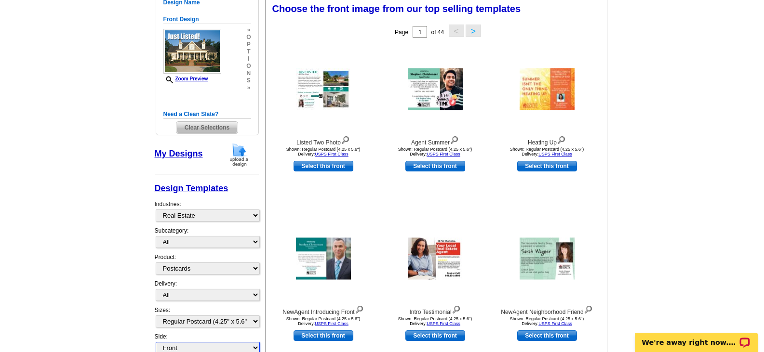
scroll to position [143, 0]
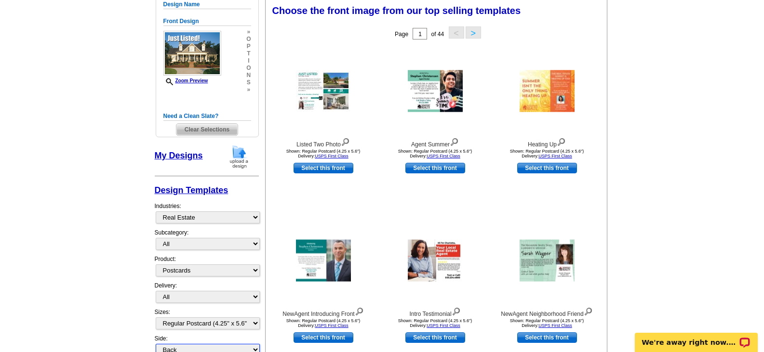
click at [156, 345] on select "Front Back" at bounding box center [208, 350] width 104 height 12
select select "back"
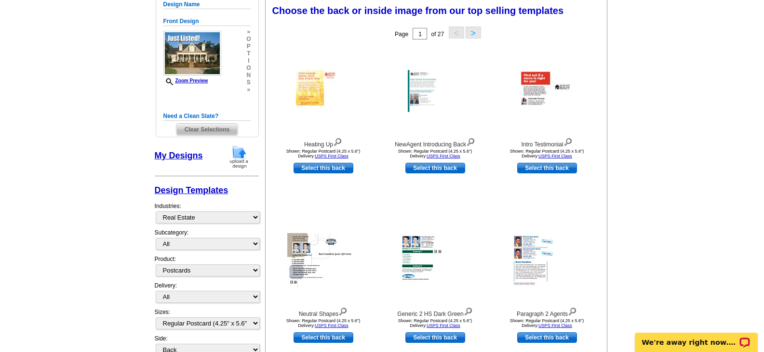
click at [211, 128] on span "Clear Selections" at bounding box center [206, 130] width 61 height 12
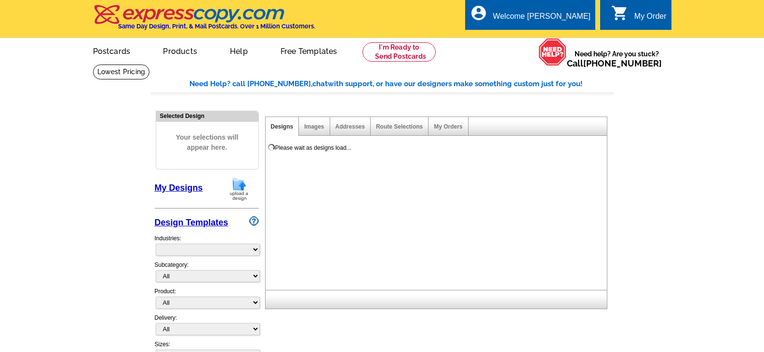
select select "785"
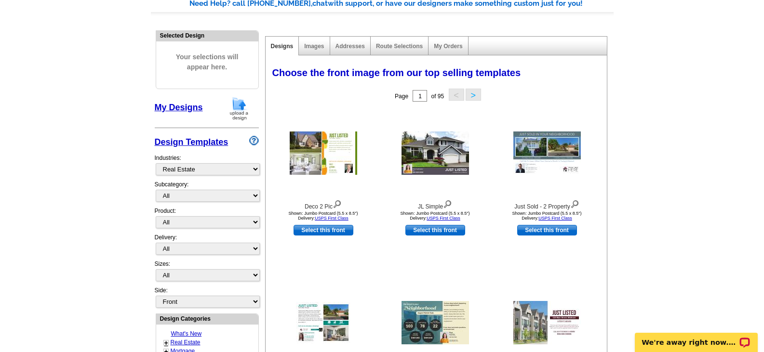
scroll to position [96, 0]
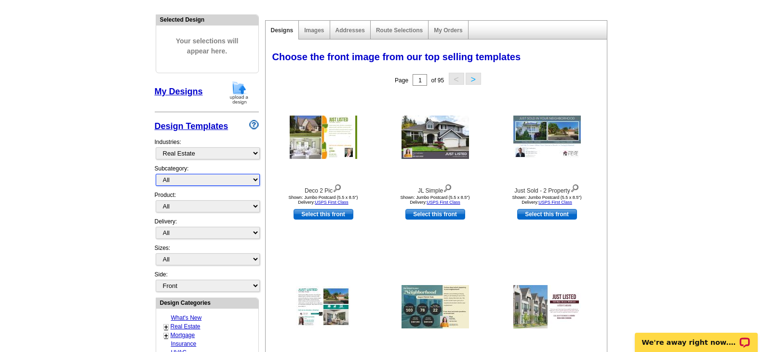
click at [219, 177] on select "All RE/MAX® Referrals Keller Williams® Berkshire Hathaway Home Services Century…" at bounding box center [208, 180] width 104 height 12
select select "788"
click at [156, 174] on select "All RE/MAX® Referrals Keller Williams® Berkshire Hathaway Home Services Century…" at bounding box center [208, 180] width 104 height 12
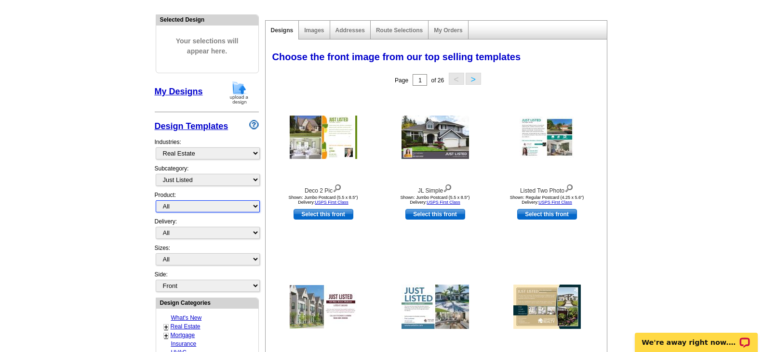
click at [207, 205] on select "All Postcards Letters and flyers Business Cards Door Hangers Greeting Cards" at bounding box center [208, 206] width 104 height 12
select select "1"
click at [156, 201] on select "All Postcards Letters and flyers Business Cards Door Hangers Greeting Cards" at bounding box center [208, 206] width 104 height 12
click at [187, 233] on select "All First Class Mail Shipped to Me EDDM Save 66% on Postage" at bounding box center [208, 233] width 104 height 12
select select "1"
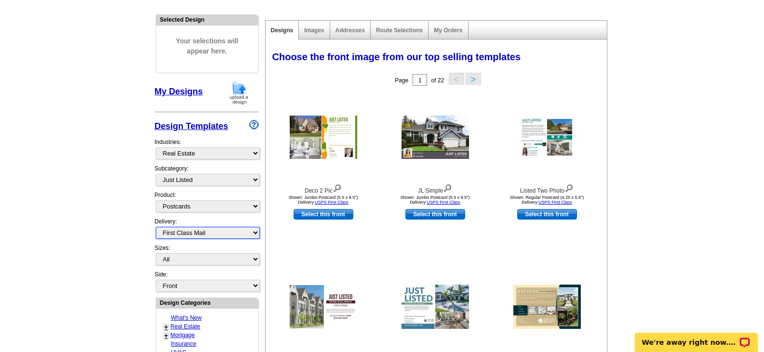
click at [156, 227] on select "All First Class Mail Shipped to Me EDDM Save 66% on Postage" at bounding box center [208, 233] width 104 height 12
click at [182, 259] on select "All Jumbo Postcard (5.5" x 8.5") Regular Postcard (4.25" x 5.6") Panoramic Post…" at bounding box center [208, 259] width 104 height 12
select select "1"
click at [156, 254] on select "All Jumbo Postcard (5.5" x 8.5") Regular Postcard (4.25" x 5.6") Panoramic Post…" at bounding box center [208, 259] width 104 height 12
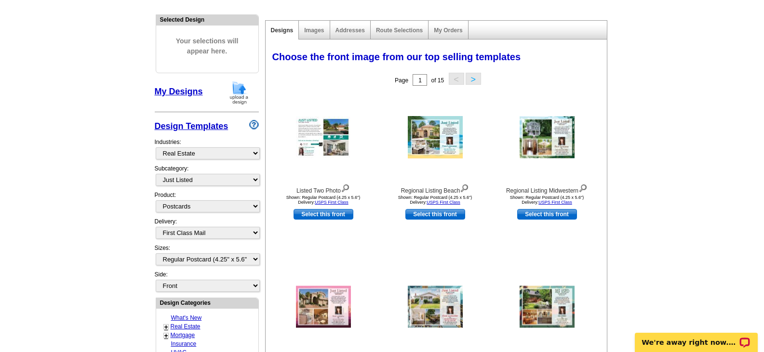
click at [465, 80] on button ">" at bounding box center [472, 79] width 15 height 12
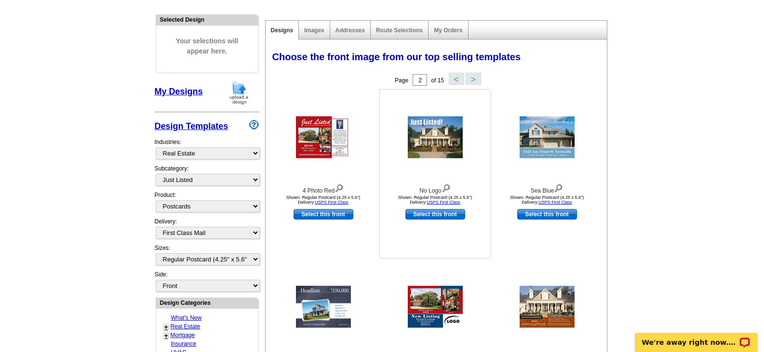
click at [436, 133] on img at bounding box center [435, 138] width 55 height 42
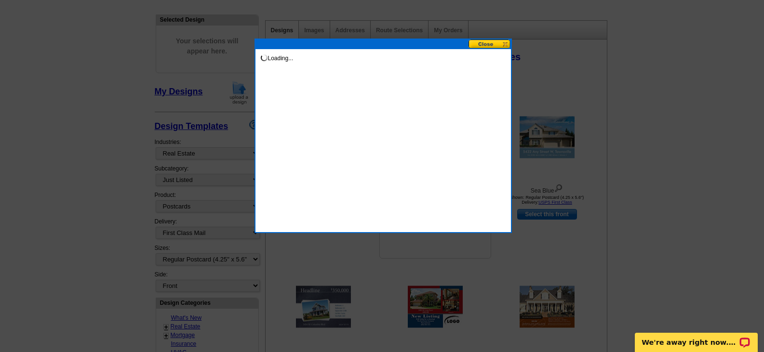
click at [436, 133] on div "Loading..." at bounding box center [382, 136] width 257 height 195
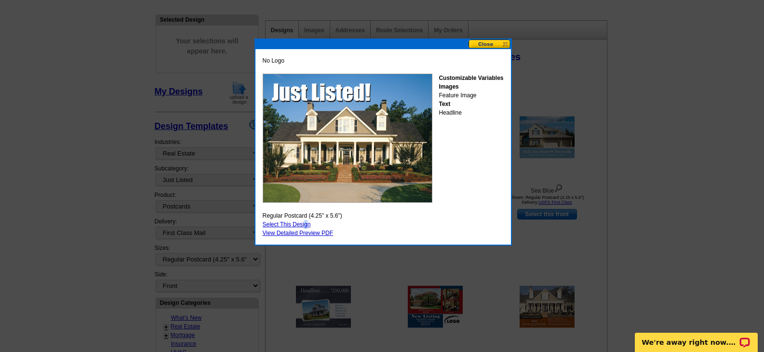
click at [306, 222] on link "Select This Design" at bounding box center [287, 224] width 48 height 7
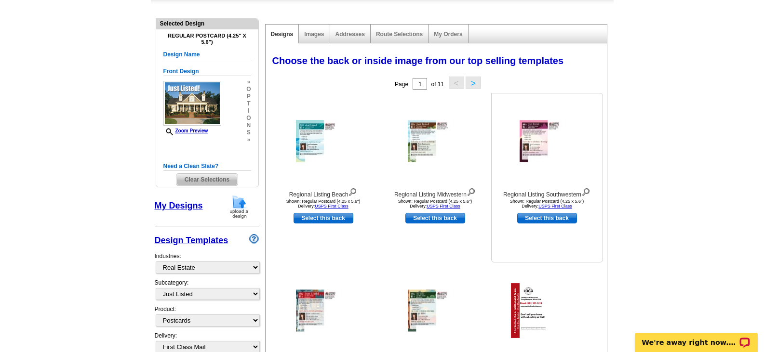
scroll to position [71, 0]
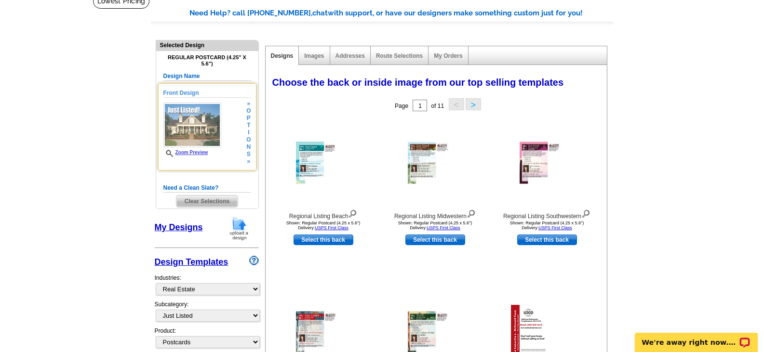
click at [188, 150] on div "Zoom Preview" at bounding box center [192, 130] width 58 height 54
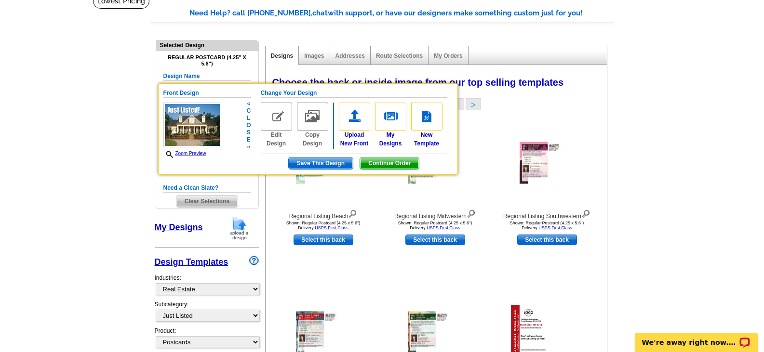
click at [185, 155] on link "Zoom Preview" at bounding box center [184, 153] width 43 height 5
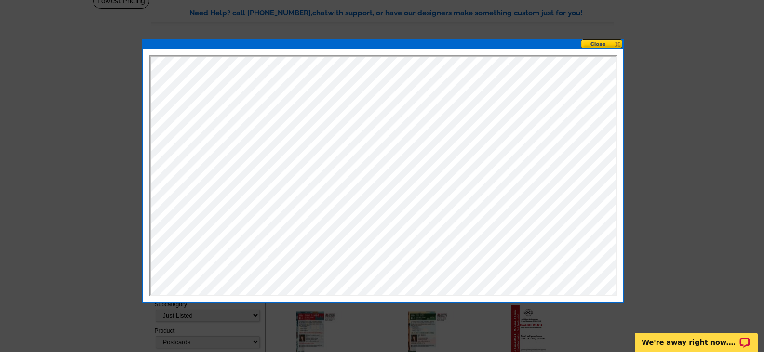
scroll to position [0, 0]
click at [616, 46] on button at bounding box center [602, 44] width 42 height 9
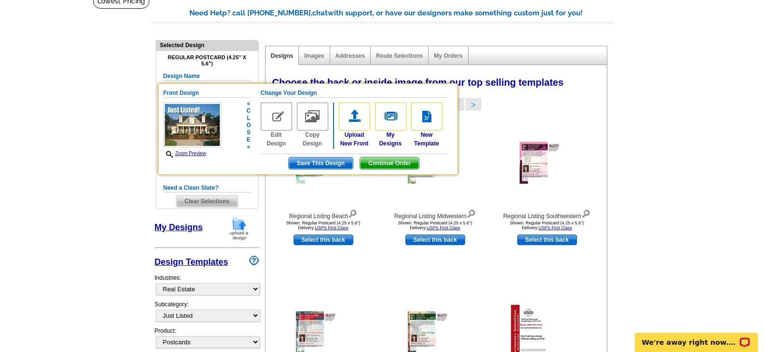
click at [386, 159] on div "Change Your Design Edit Design Copy Design Upload New Front My Designs New Temp…" at bounding box center [354, 129] width 186 height 81
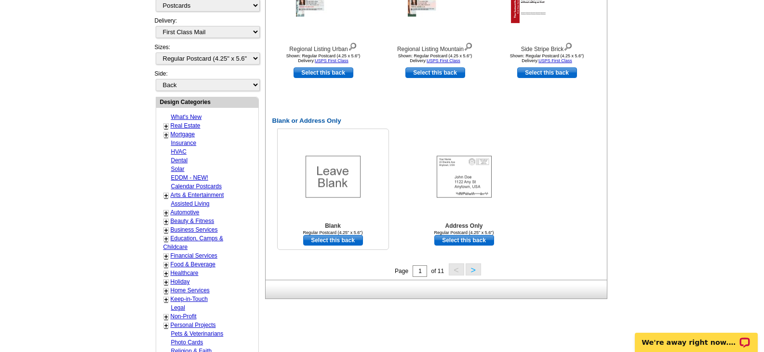
scroll to position [408, 0]
click at [439, 239] on link "Select this back" at bounding box center [464, 240] width 60 height 11
select select "front"
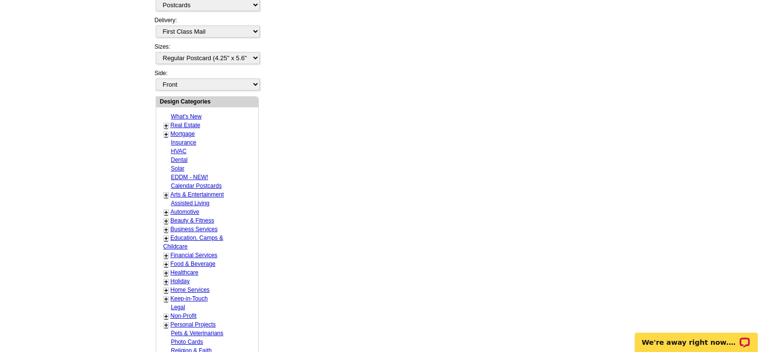
scroll to position [0, 0]
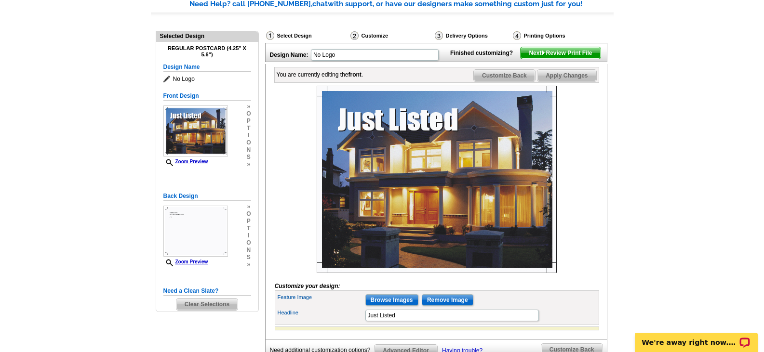
scroll to position [96, 0]
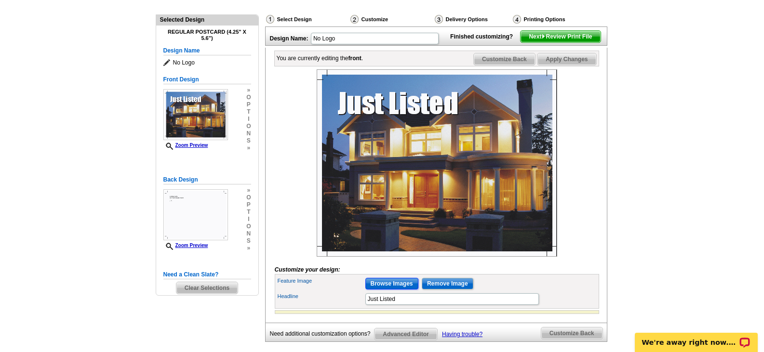
click at [398, 290] on input "Browse Images" at bounding box center [391, 284] width 53 height 12
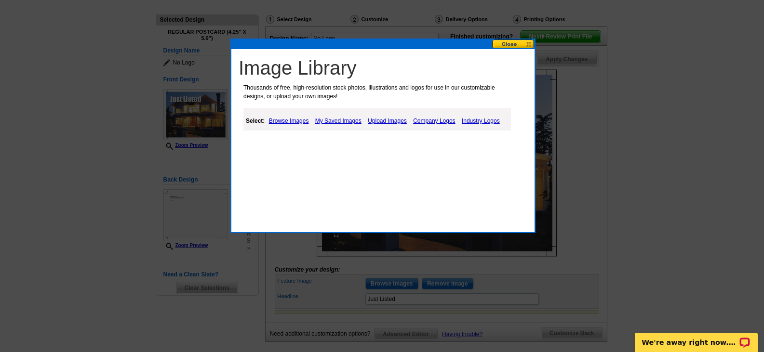
click at [287, 120] on link "Browse Images" at bounding box center [288, 121] width 45 height 12
click at [322, 119] on link "My Saved Images" at bounding box center [339, 121] width 51 height 12
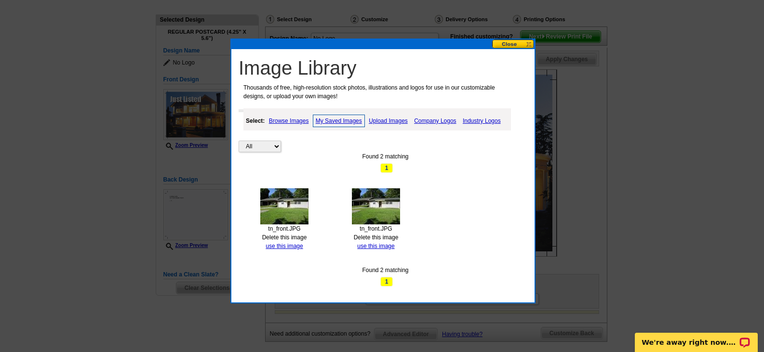
click at [292, 194] on img at bounding box center [284, 206] width 48 height 36
click at [291, 195] on img at bounding box center [284, 206] width 48 height 36
click at [276, 245] on link "use this image" at bounding box center [283, 246] width 37 height 7
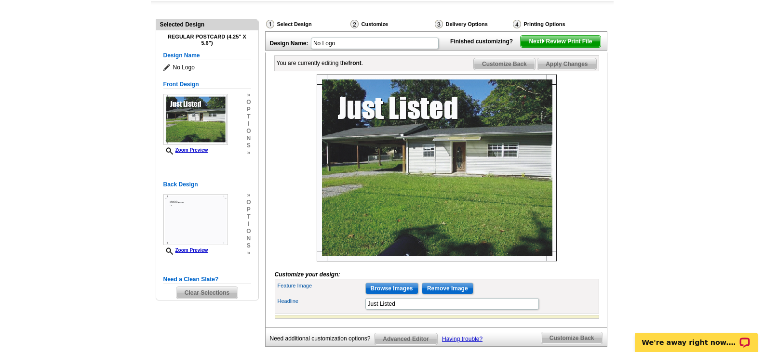
scroll to position [96, 0]
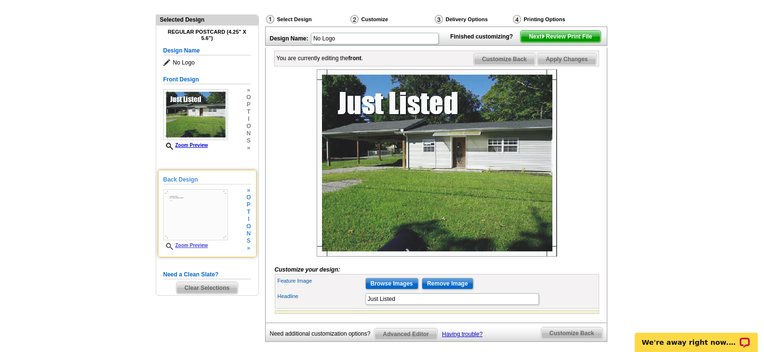
click at [202, 221] on img at bounding box center [195, 214] width 65 height 51
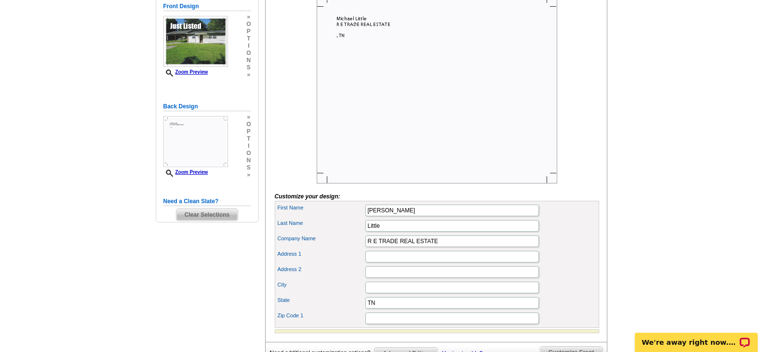
scroll to position [193, 0]
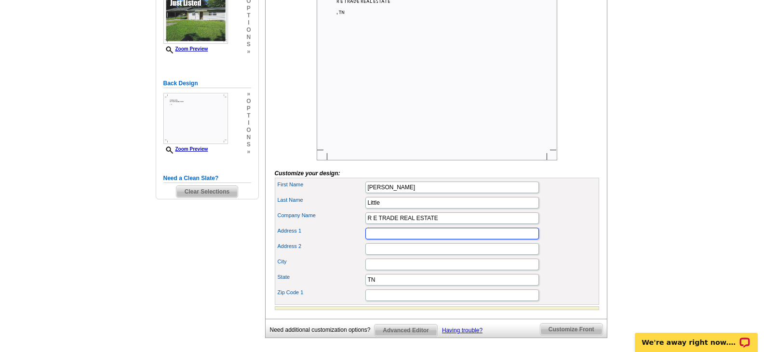
click at [387, 239] on input "Address 1" at bounding box center [451, 234] width 173 height 12
type input "P.O. Box 491"
type input "[GEOGRAPHIC_DATA]"
type input "37303"
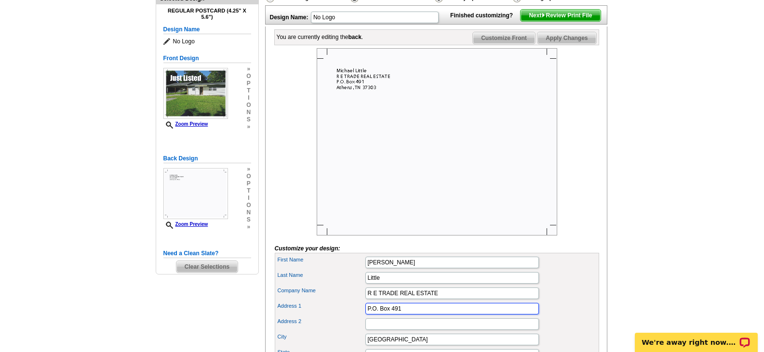
scroll to position [96, 0]
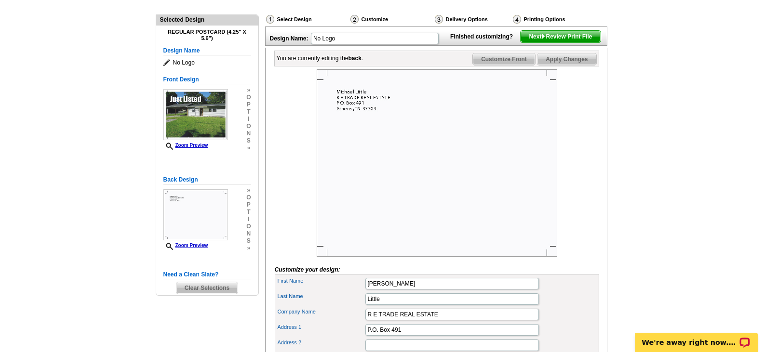
click at [507, 65] on span "Customize Front" at bounding box center [504, 59] width 62 height 12
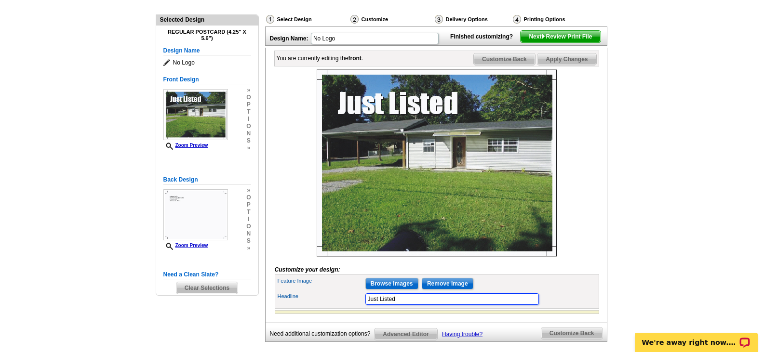
click at [407, 305] on input "Just Listed" at bounding box center [451, 299] width 173 height 12
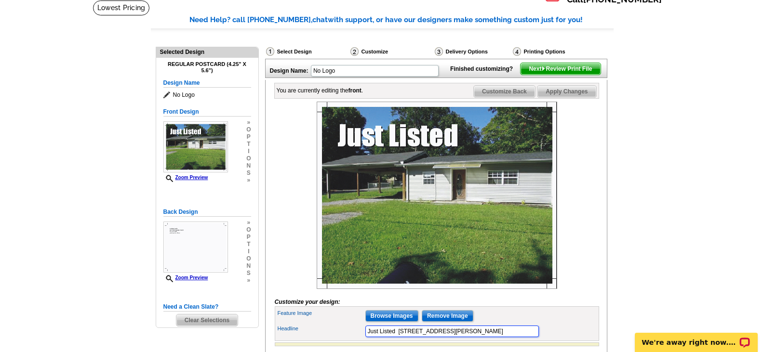
scroll to position [48, 0]
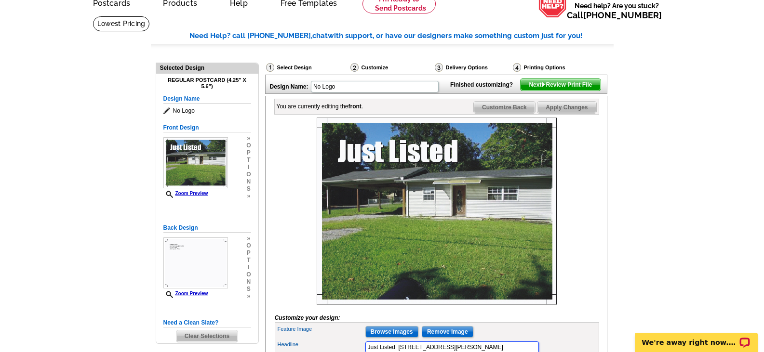
type input "Just Listed 1502 Richardson St. Athens, TN. 37303"
click at [575, 113] on span "Apply Changes" at bounding box center [566, 108] width 58 height 12
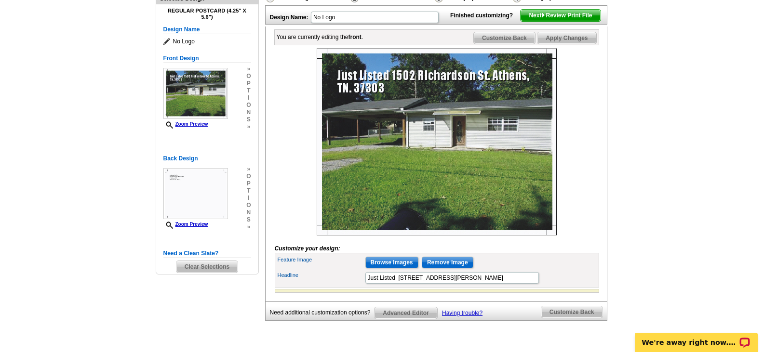
scroll to position [96, 0]
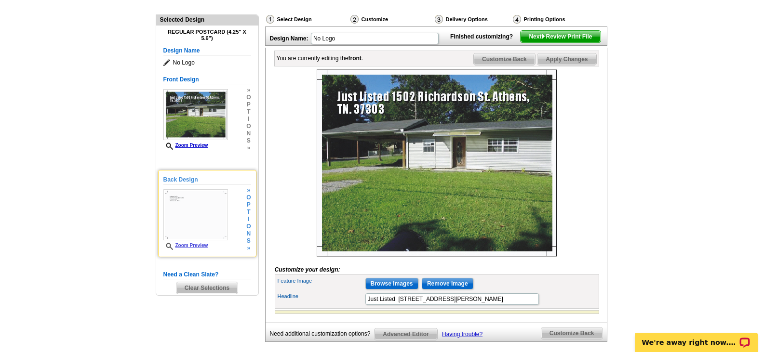
click at [171, 216] on img at bounding box center [195, 214] width 65 height 51
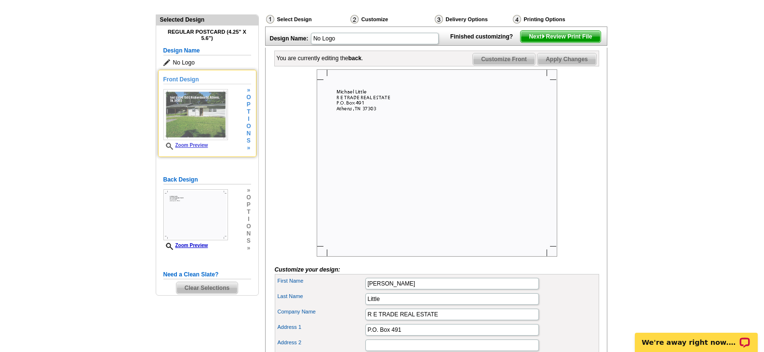
click at [192, 130] on img at bounding box center [195, 114] width 65 height 51
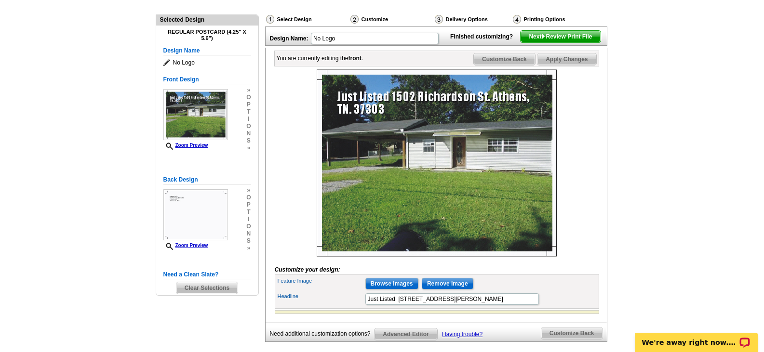
click at [578, 42] on span "Next Review Print File" at bounding box center [559, 37] width 79 height 12
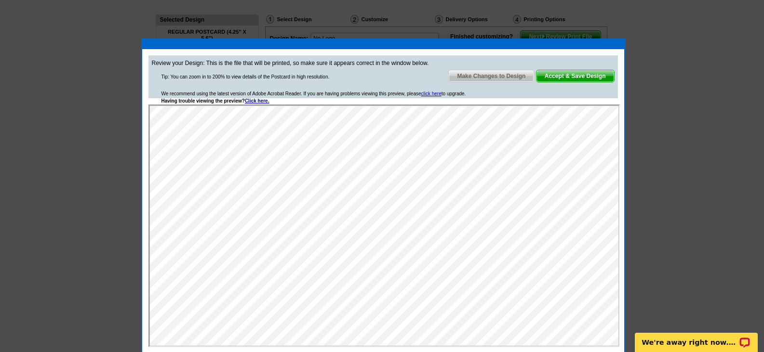
click at [563, 74] on span "Accept & Save Design" at bounding box center [575, 76] width 78 height 12
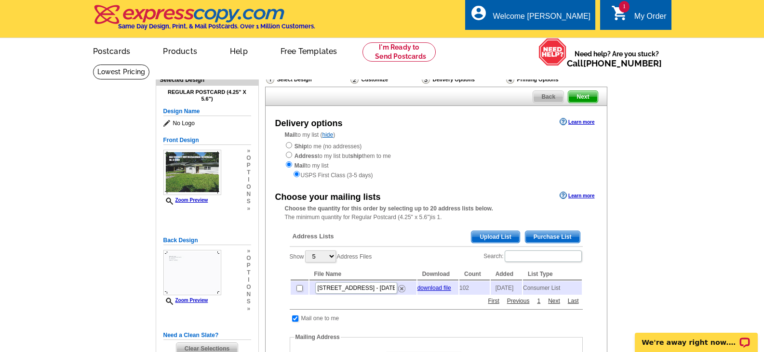
click at [532, 236] on span "Purchase List" at bounding box center [552, 237] width 54 height 12
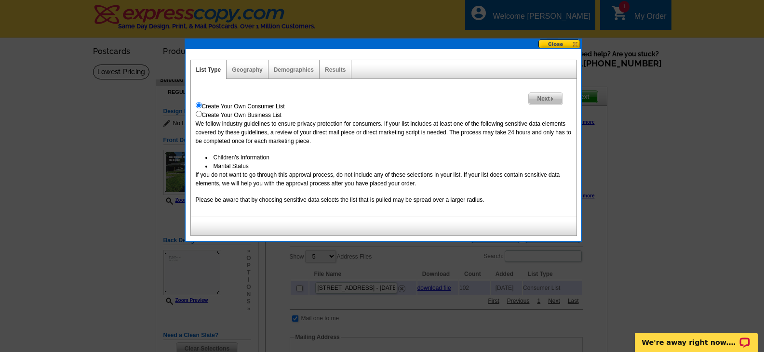
click at [539, 102] on span "Next" at bounding box center [544, 99] width 33 height 12
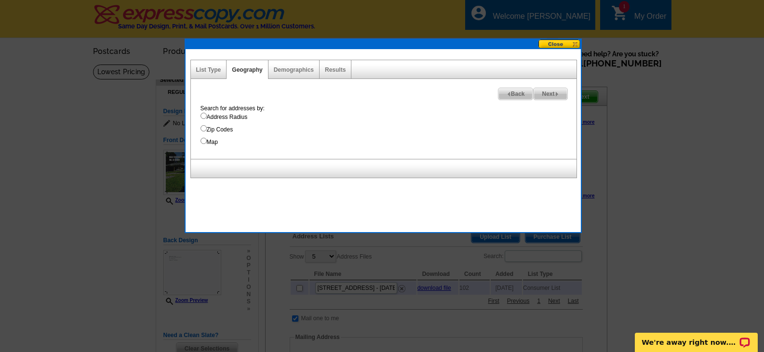
click at [202, 115] on input "Address Radius" at bounding box center [203, 116] width 6 height 6
radio input "true"
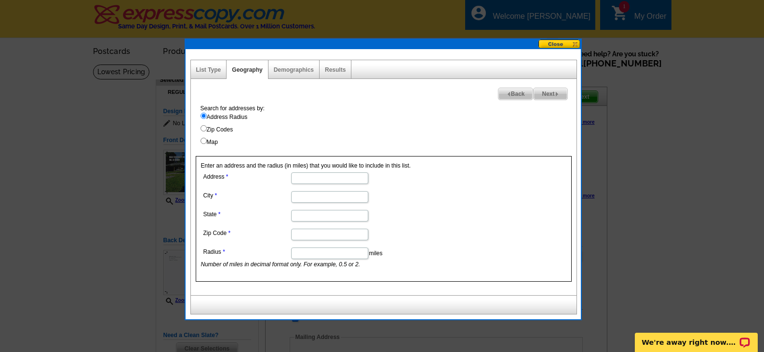
click at [204, 140] on input "Map" at bounding box center [203, 141] width 6 height 6
radio input "true"
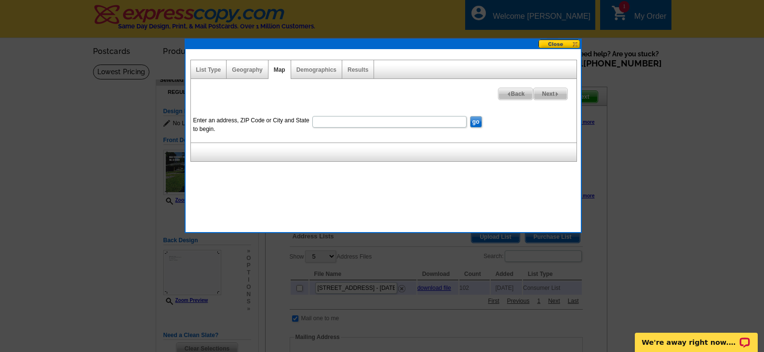
click at [234, 76] on div "Geography" at bounding box center [246, 69] width 41 height 19
click at [239, 70] on link "Geography" at bounding box center [247, 69] width 30 height 7
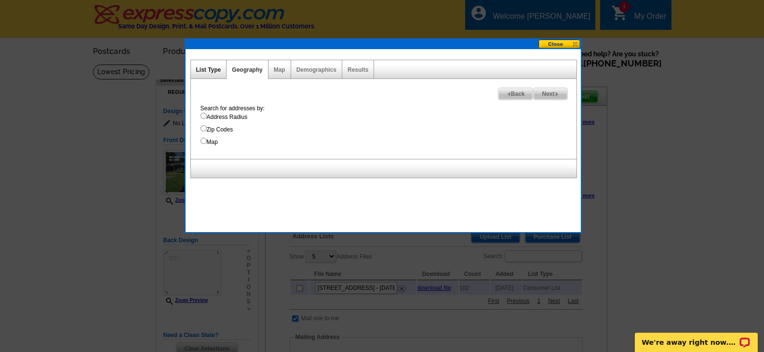
click at [207, 70] on link "List Type" at bounding box center [208, 69] width 25 height 7
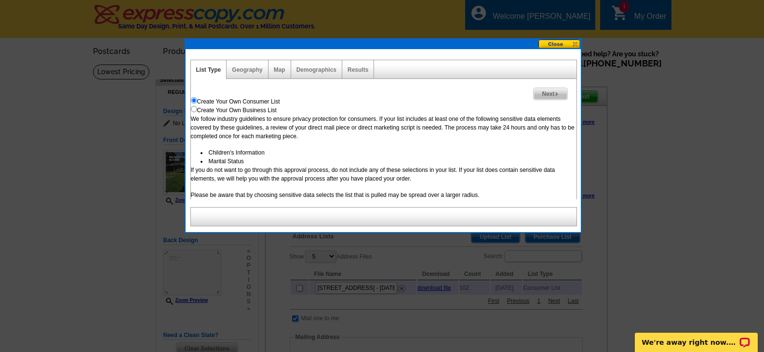
click at [194, 108] on input "radio" at bounding box center [194, 109] width 6 height 6
radio input "true"
click at [193, 101] on input "radio" at bounding box center [194, 100] width 6 height 6
radio input "true"
click at [573, 45] on button at bounding box center [559, 44] width 42 height 9
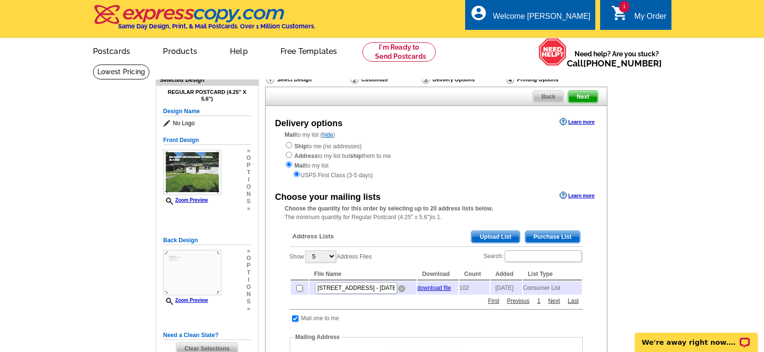
drag, startPoint x: 398, startPoint y: 291, endPoint x: 419, endPoint y: 28, distance: 263.4
click at [398, 291] on img at bounding box center [401, 288] width 7 height 7
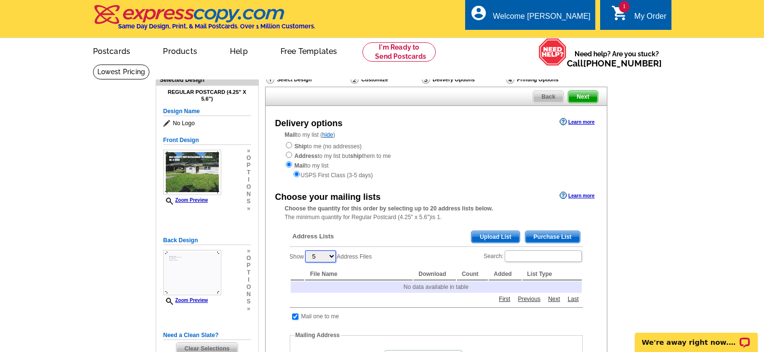
drag, startPoint x: 331, startPoint y: 257, endPoint x: 321, endPoint y: 257, distance: 10.1
click at [321, 257] on select "5 10 25 50 100" at bounding box center [320, 257] width 31 height 12
click at [332, 258] on select "5 10 25 50 100" at bounding box center [320, 257] width 31 height 12
click at [528, 234] on span "Purchase List" at bounding box center [552, 237] width 54 height 12
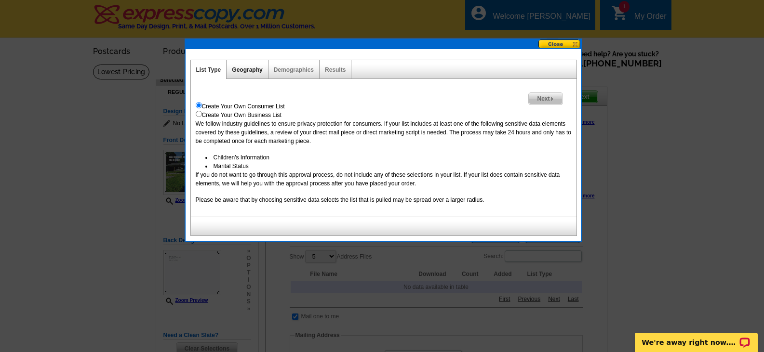
click at [259, 70] on link "Geography" at bounding box center [247, 69] width 30 height 7
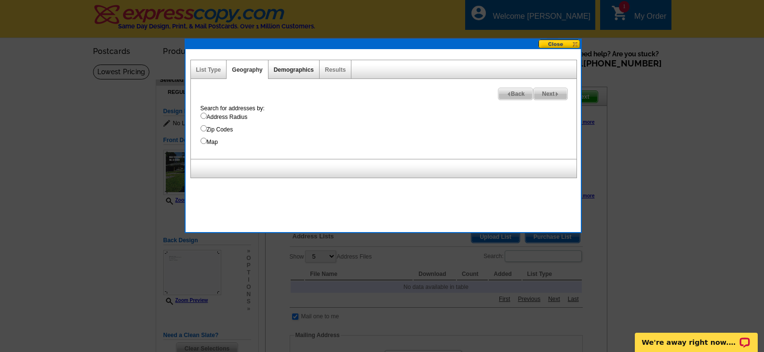
click at [283, 73] on div "Demographics" at bounding box center [293, 69] width 51 height 19
click at [284, 65] on div "Demographics" at bounding box center [293, 69] width 51 height 19
click at [287, 70] on link "Demographics" at bounding box center [294, 69] width 40 height 7
select select
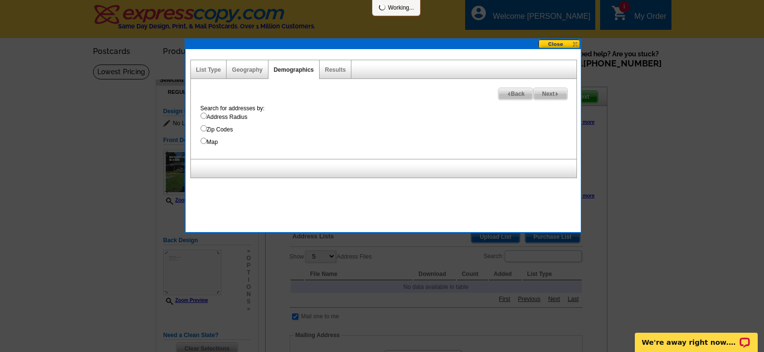
select select
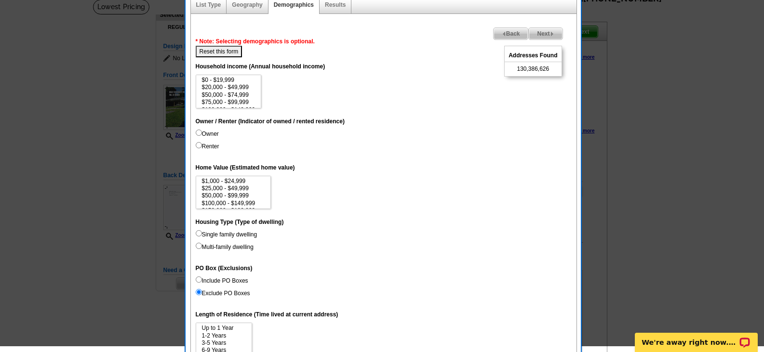
scroll to position [48, 0]
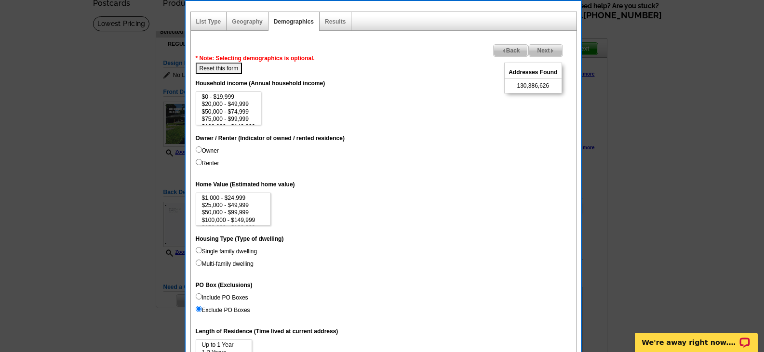
click at [329, 17] on div "Results" at bounding box center [335, 21] width 32 height 19
click at [330, 22] on link "Results" at bounding box center [335, 21] width 21 height 7
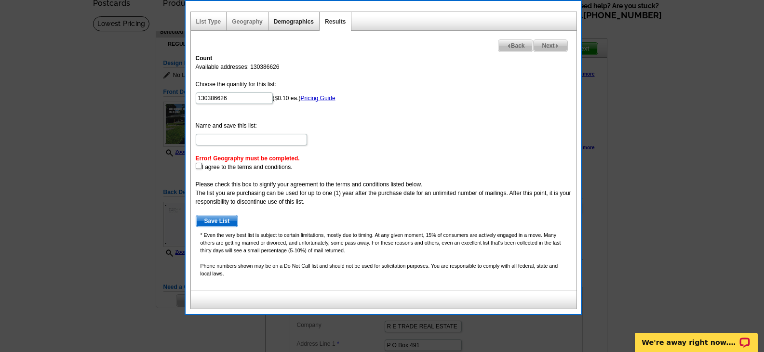
click at [291, 21] on link "Demographics" at bounding box center [294, 21] width 40 height 7
select select
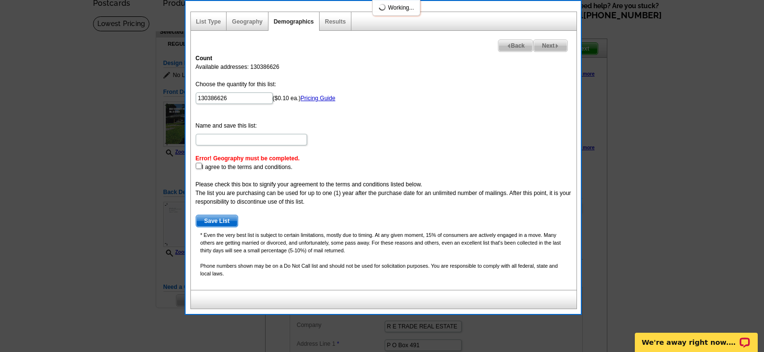
select select
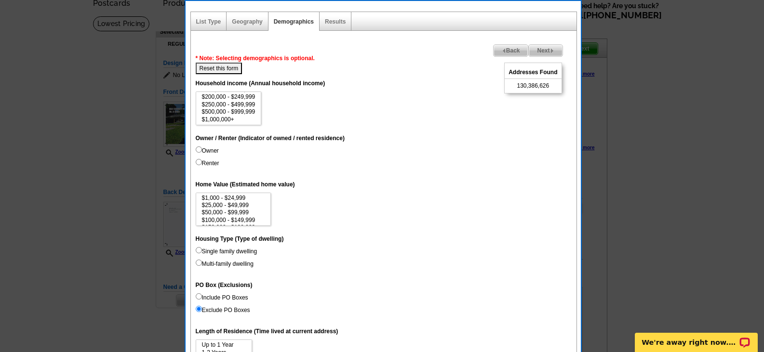
click at [234, 66] on button "Reset this form" at bounding box center [219, 69] width 47 height 12
select select
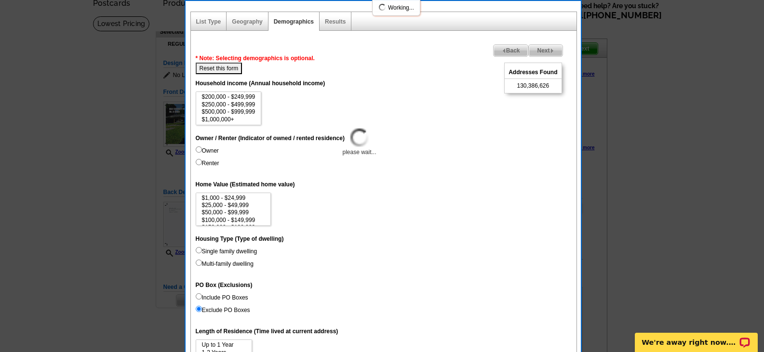
select select
click at [243, 22] on link "Geography" at bounding box center [247, 21] width 30 height 7
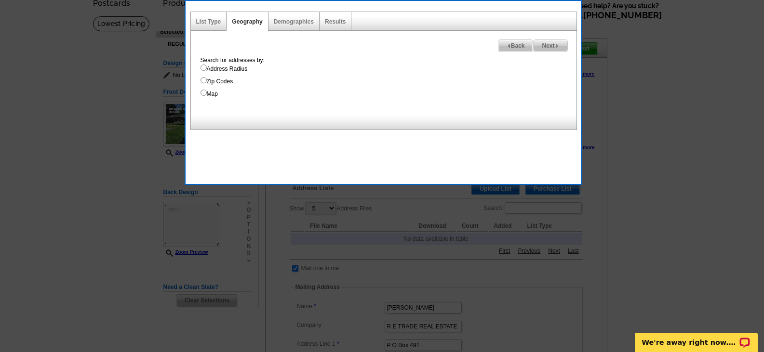
click at [235, 70] on label "Address Radius" at bounding box center [388, 69] width 376 height 9
click at [207, 70] on input "Address Radius" at bounding box center [203, 68] width 6 height 6
radio input "true"
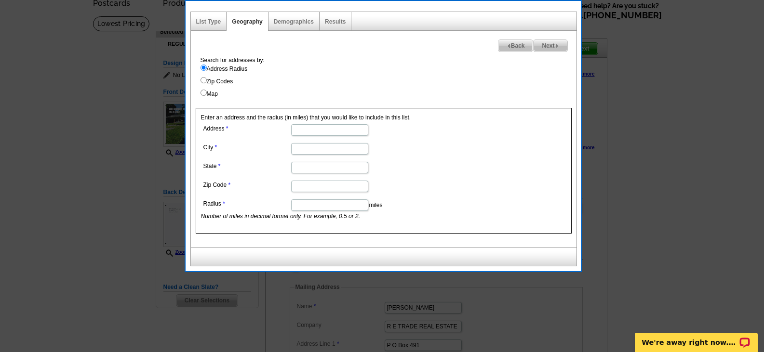
click at [300, 132] on input "Address" at bounding box center [329, 130] width 77 height 12
click at [308, 204] on input "Radius" at bounding box center [329, 205] width 77 height 12
type input "0.25"
click at [301, 130] on input "Address" at bounding box center [329, 130] width 77 height 12
type input "1502 Richardson Street"
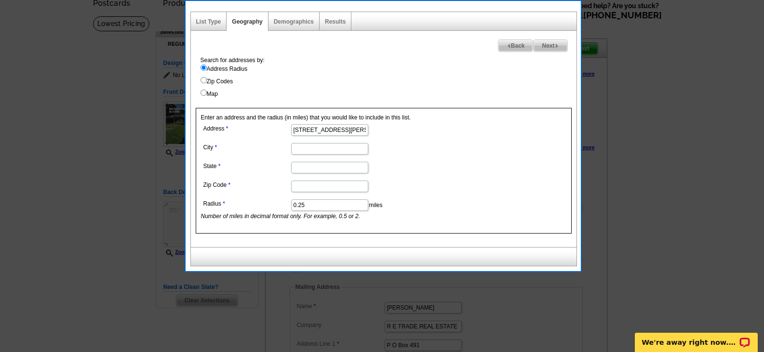
click at [304, 147] on input "City" at bounding box center [329, 149] width 77 height 12
type input "Athens"
type input "Tennessee"
type input "37303"
click at [553, 48] on span "Next" at bounding box center [549, 46] width 33 height 12
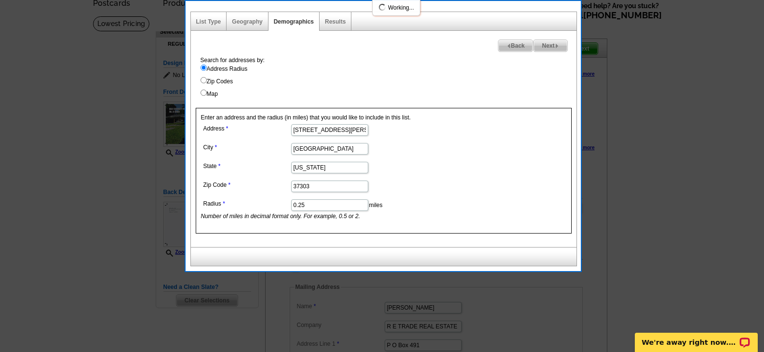
select select
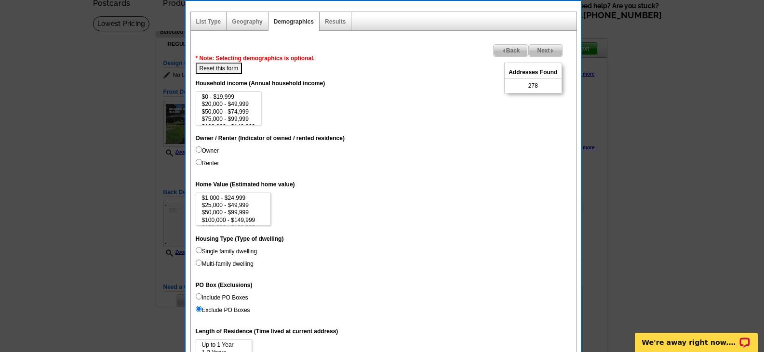
click at [498, 52] on span "Back" at bounding box center [510, 51] width 35 height 12
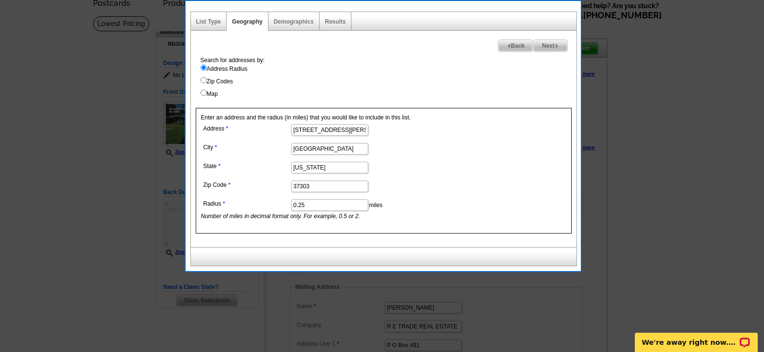
click at [326, 198] on dd "0.25 miles Number of miles in decimal format only. For example, 0.5 or 2." at bounding box center [329, 209] width 256 height 24
drag, startPoint x: 313, startPoint y: 207, endPoint x: 303, endPoint y: 212, distance: 11.6
click at [298, 208] on input "0.25" at bounding box center [329, 205] width 77 height 12
type input "0.10"
click at [548, 46] on span "Next" at bounding box center [549, 46] width 33 height 12
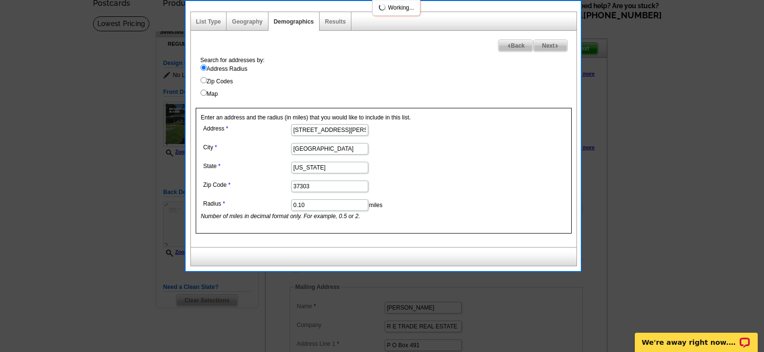
select select
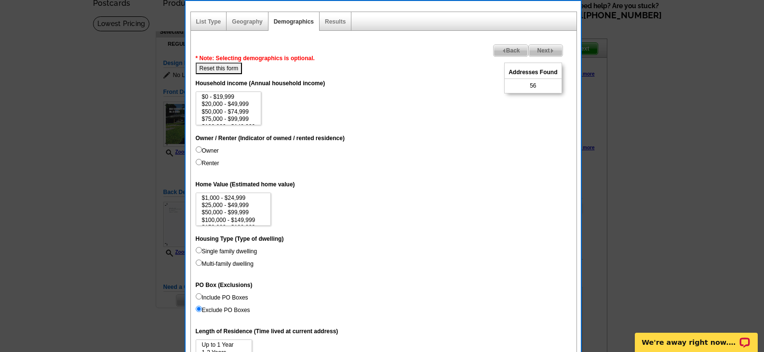
click at [504, 50] on span "Back" at bounding box center [510, 51] width 35 height 12
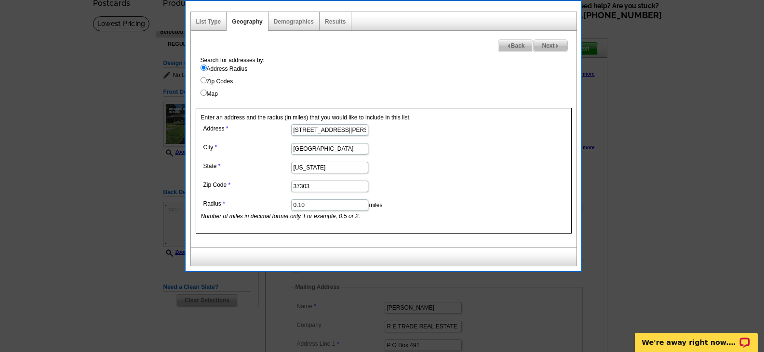
drag, startPoint x: 318, startPoint y: 207, endPoint x: 301, endPoint y: 205, distance: 17.9
click at [301, 205] on input "0.10" at bounding box center [329, 205] width 77 height 12
type input "0.15"
click at [547, 42] on span "Next" at bounding box center [549, 46] width 33 height 12
select select
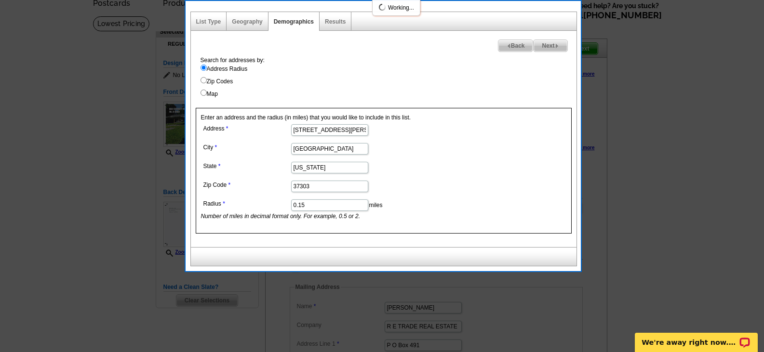
select select
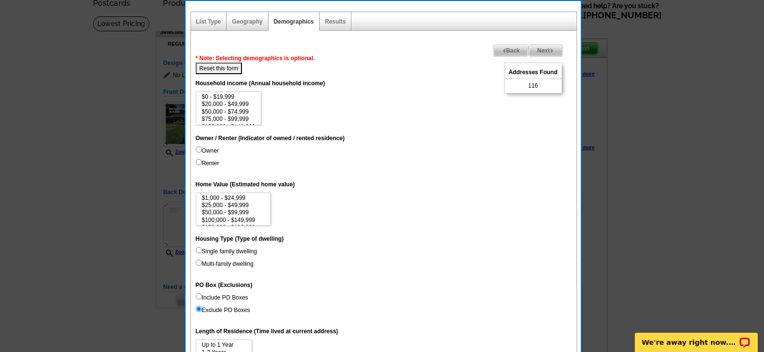
click at [504, 55] on span "Back" at bounding box center [510, 51] width 35 height 12
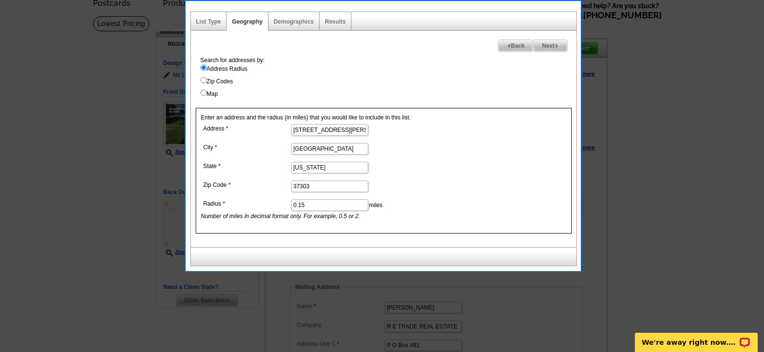
drag, startPoint x: 317, startPoint y: 200, endPoint x: 301, endPoint y: 204, distance: 16.7
click at [301, 204] on input "0.15" at bounding box center [329, 205] width 77 height 12
type input "0.14"
click at [537, 49] on span "Next" at bounding box center [549, 46] width 33 height 12
select select
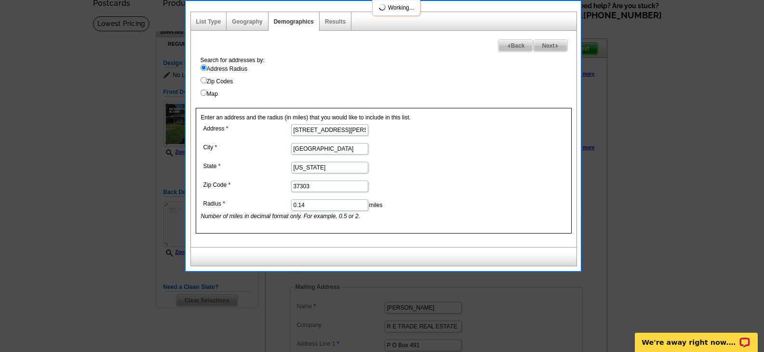
select select
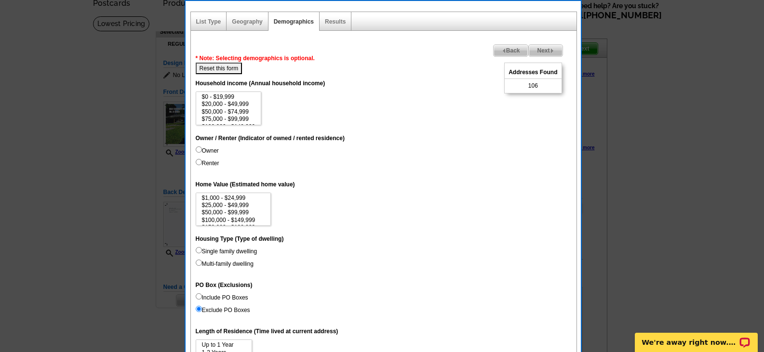
click at [516, 54] on span "Back" at bounding box center [510, 51] width 35 height 12
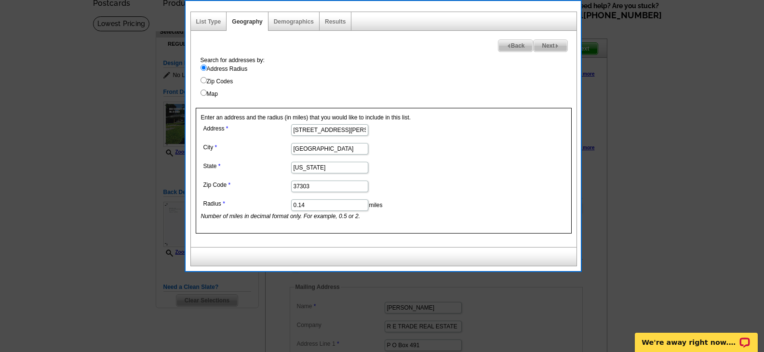
click at [300, 209] on input "0.14" at bounding box center [329, 205] width 77 height 12
type input "0.13"
click at [535, 45] on span "Next" at bounding box center [549, 46] width 33 height 12
select select
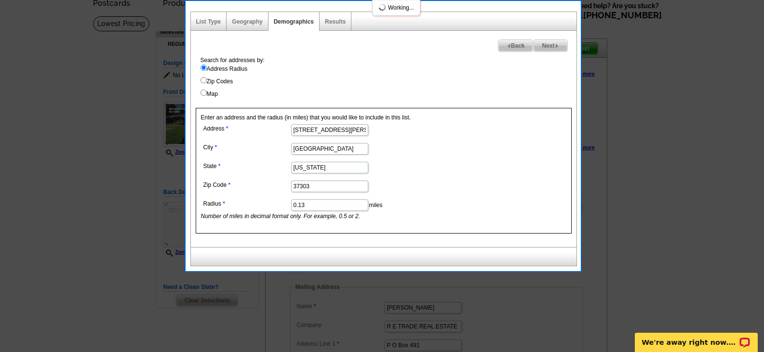
select select
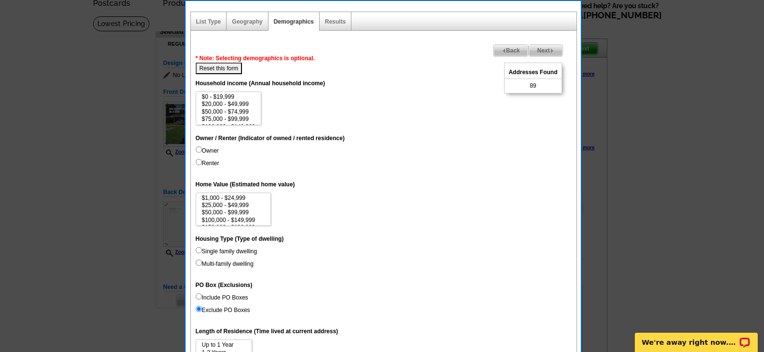
click at [513, 52] on span "Back" at bounding box center [510, 51] width 35 height 12
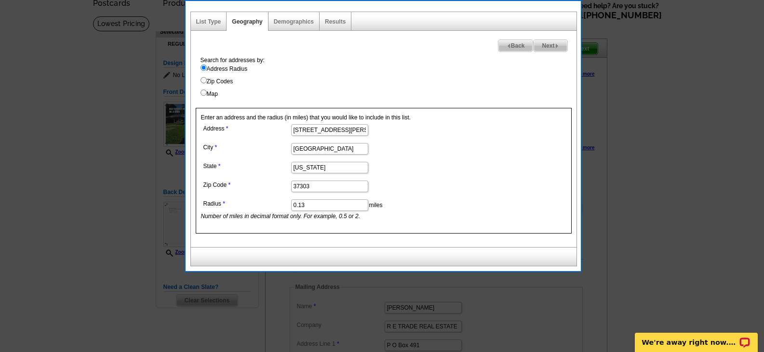
click at [333, 210] on input "0.13" at bounding box center [329, 205] width 77 height 12
type input "0.135"
click at [545, 50] on span "Next" at bounding box center [549, 46] width 33 height 12
select select
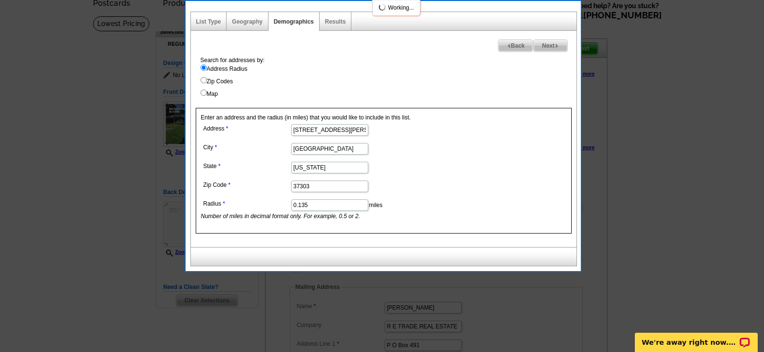
select select
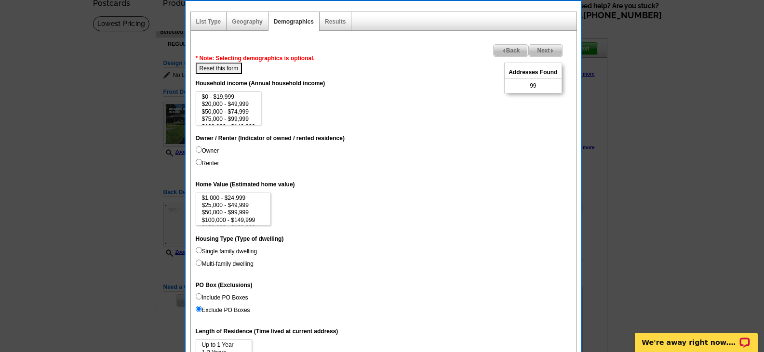
click at [513, 56] on span "Back" at bounding box center [510, 51] width 35 height 12
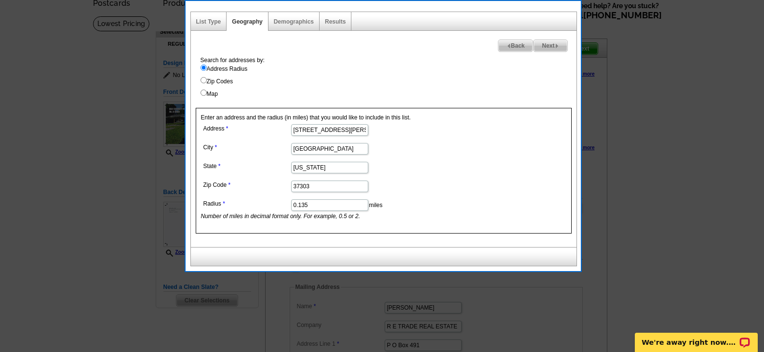
drag, startPoint x: 309, startPoint y: 202, endPoint x: 305, endPoint y: 206, distance: 5.5
click at [305, 206] on input "0.135" at bounding box center [329, 205] width 77 height 12
type input "0.136"
click at [549, 48] on span "Next" at bounding box center [549, 46] width 33 height 12
select select
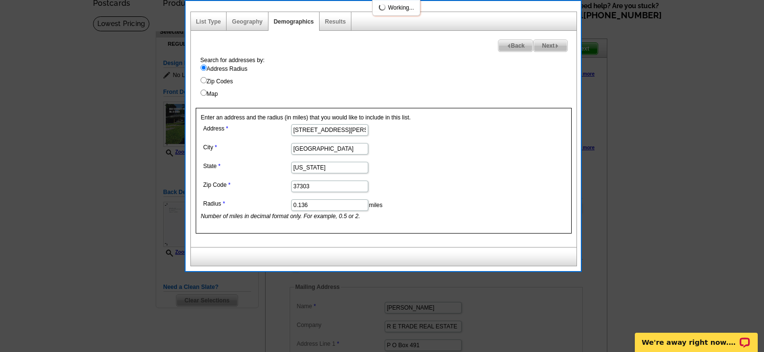
select select
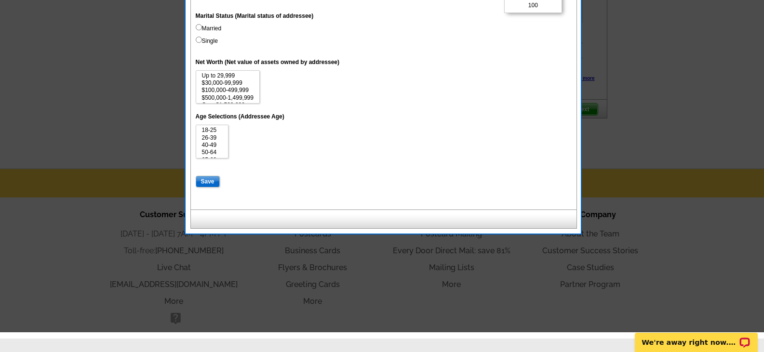
scroll to position [482, 0]
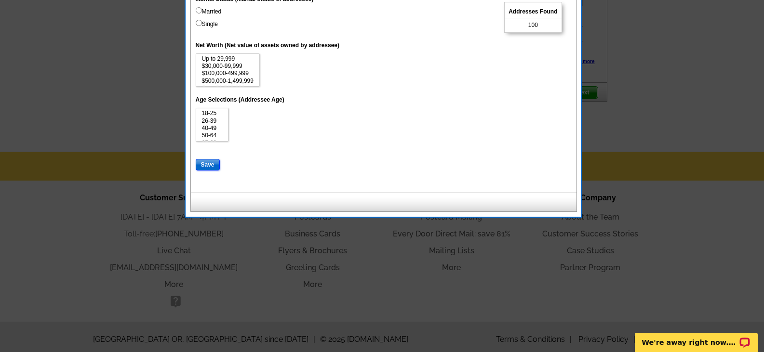
click at [215, 167] on input "Save" at bounding box center [208, 165] width 24 height 12
select select
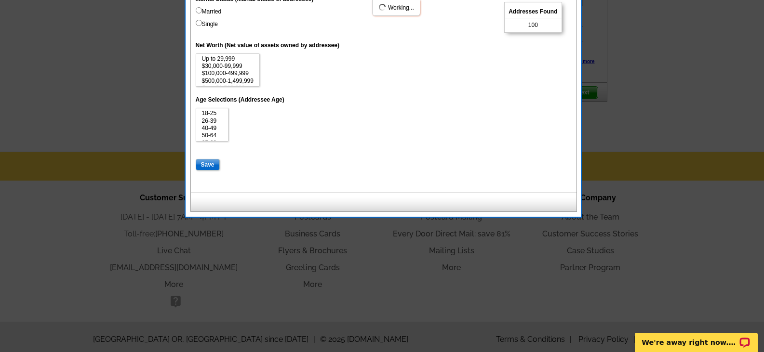
select select
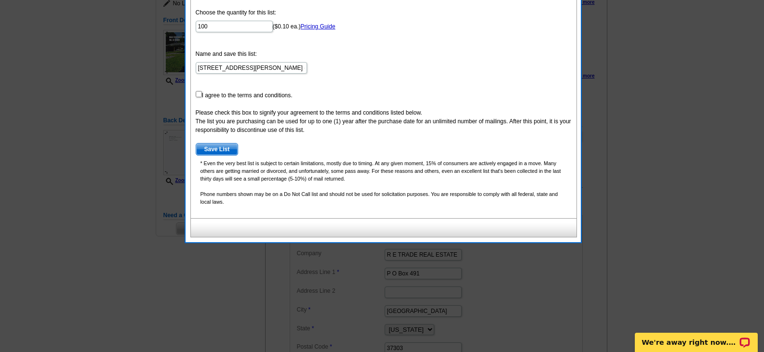
scroll to position [96, 0]
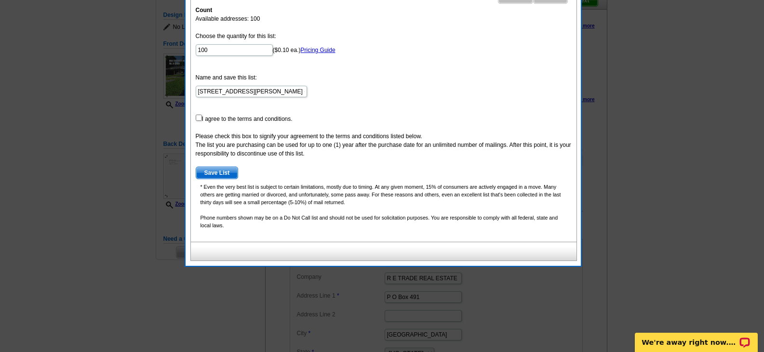
click at [254, 126] on form "Choose the quantity for this list: 100 ($0.10 ea.) Pricing Guide Name and save …" at bounding box center [384, 105] width 376 height 147
click at [244, 123] on form "Choose the quantity for this list: 100 ($0.10 ea.) Pricing Guide Name and save …" at bounding box center [384, 105] width 376 height 147
click at [199, 120] on input "checkbox" at bounding box center [199, 118] width 6 height 6
checkbox input "true"
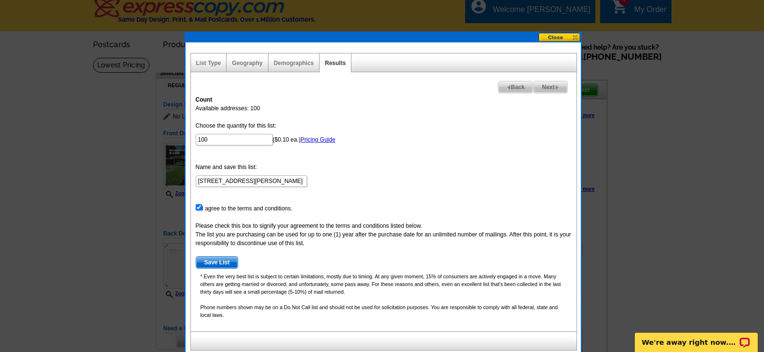
scroll to position [0, 0]
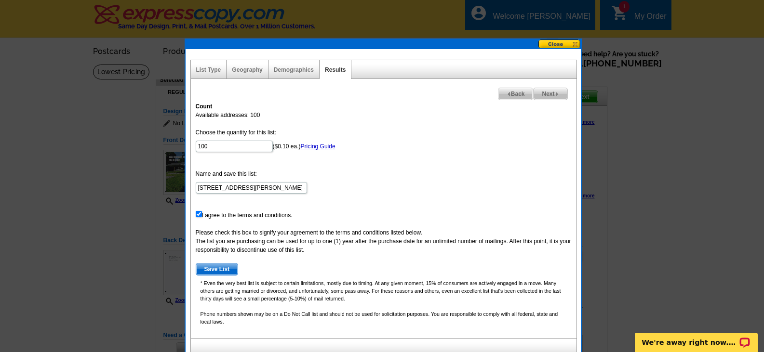
click at [220, 271] on span "Save List" at bounding box center [217, 270] width 42 height 12
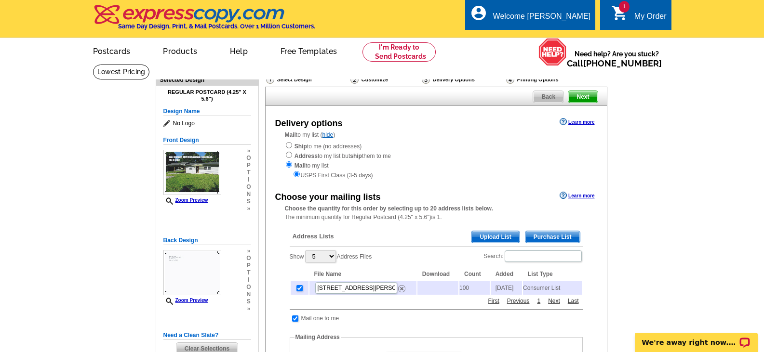
click at [584, 98] on span "Next" at bounding box center [582, 97] width 29 height 12
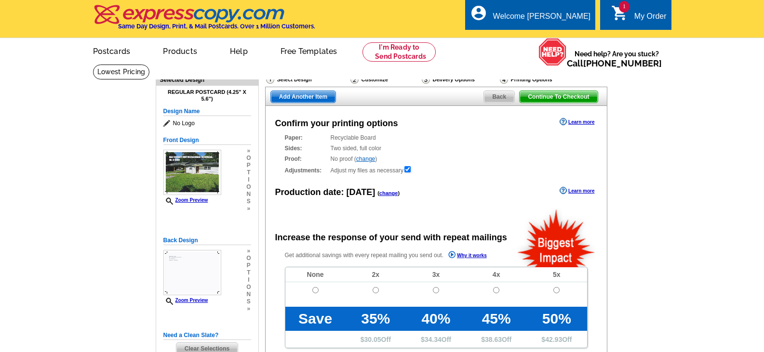
radio input "false"
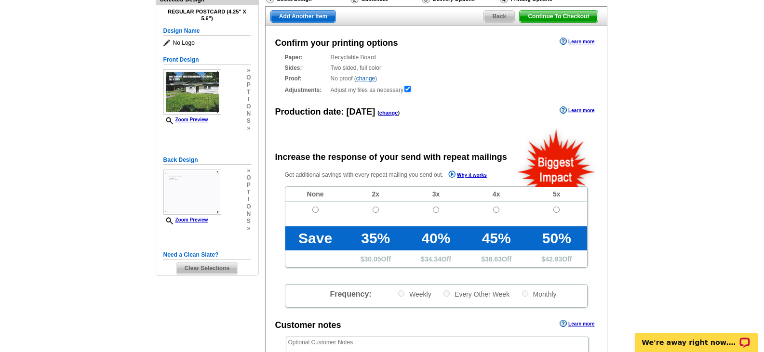
scroll to position [96, 0]
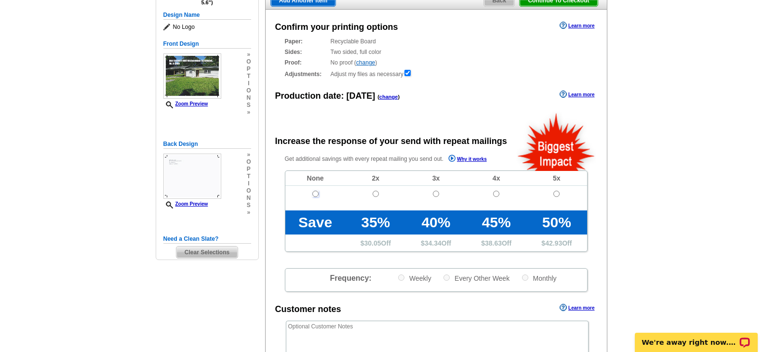
click at [315, 196] on input "radio" at bounding box center [315, 194] width 6 height 6
radio input "true"
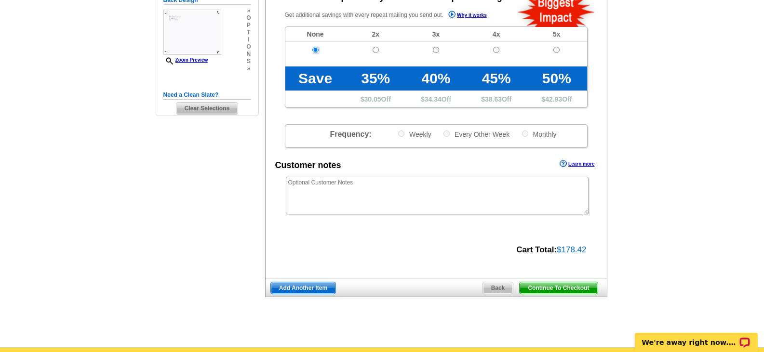
scroll to position [241, 0]
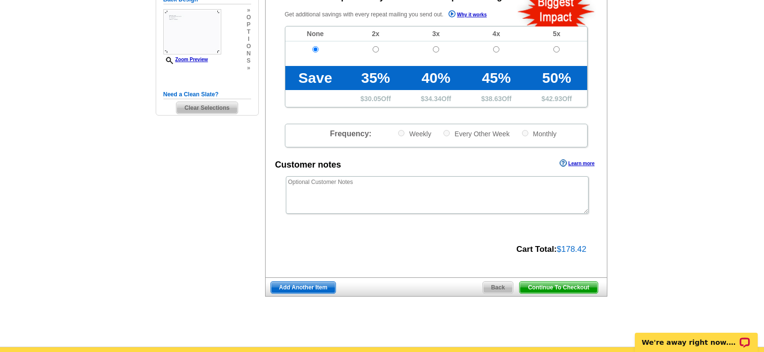
click at [548, 291] on span "Continue To Checkout" at bounding box center [558, 288] width 78 height 12
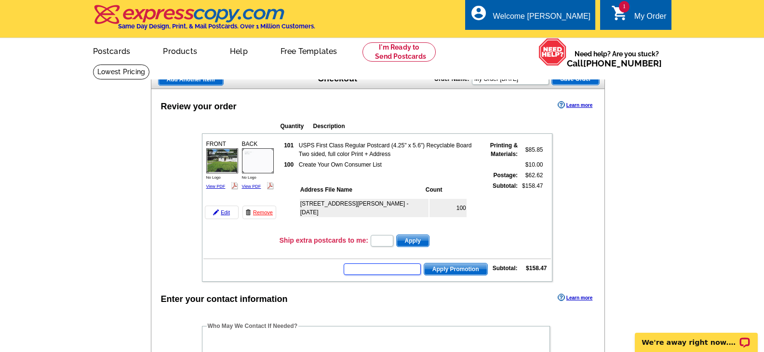
click at [408, 272] on input "text" at bounding box center [381, 270] width 77 height 12
type input "GROW0425"
click at [467, 271] on span "Apply Promotion" at bounding box center [455, 270] width 63 height 12
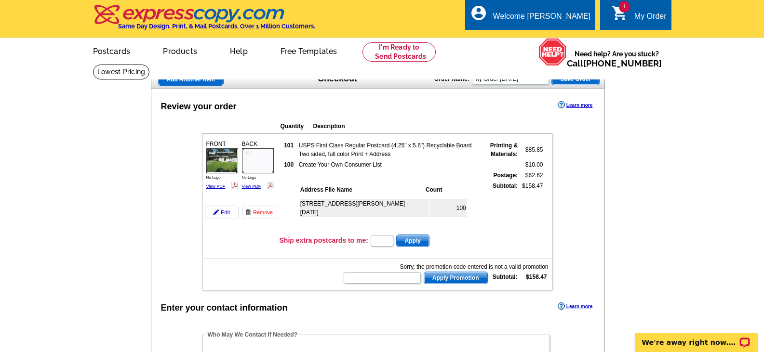
click at [472, 250] on td at bounding box center [376, 254] width 347 height 10
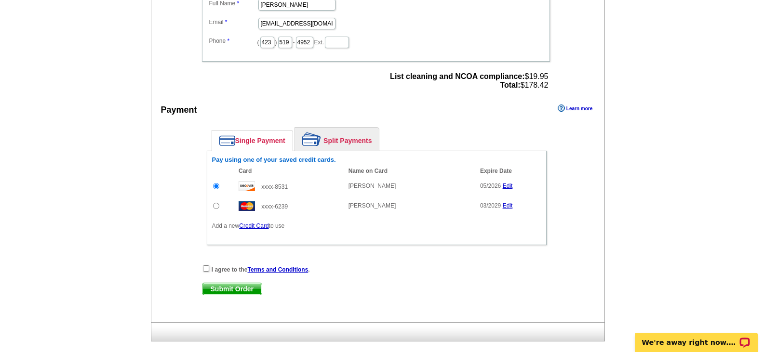
scroll to position [385, 0]
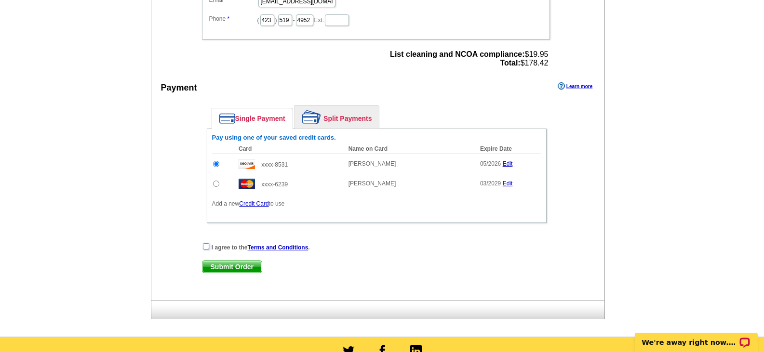
click at [203, 248] on input "checkbox" at bounding box center [206, 246] width 6 height 6
checkbox input "true"
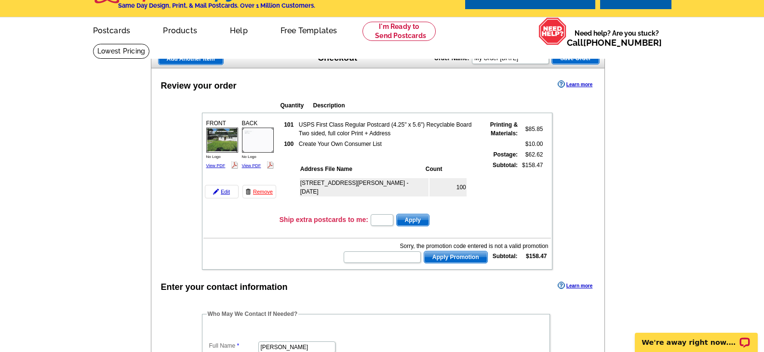
scroll to position [0, 0]
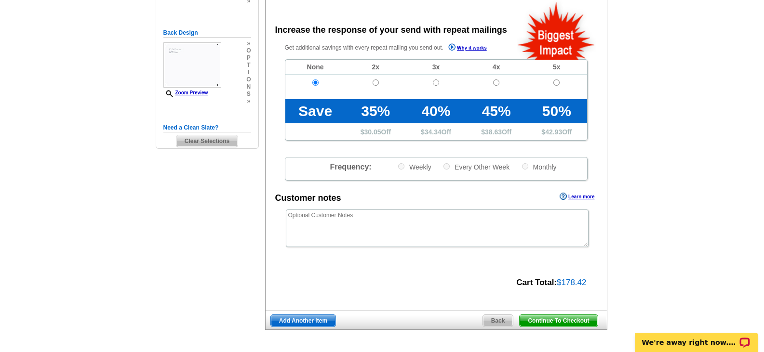
scroll to position [193, 0]
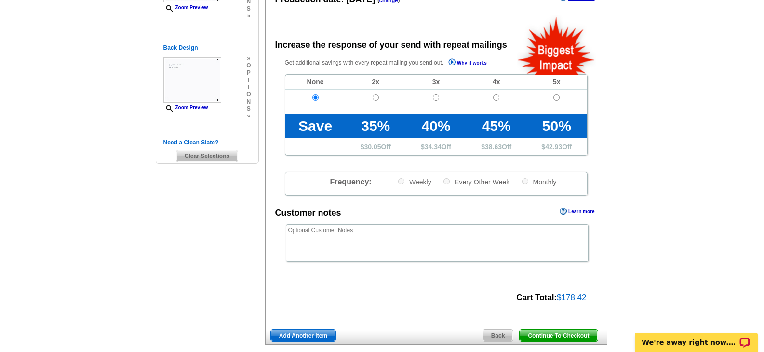
click at [538, 333] on span "Continue To Checkout" at bounding box center [558, 336] width 78 height 12
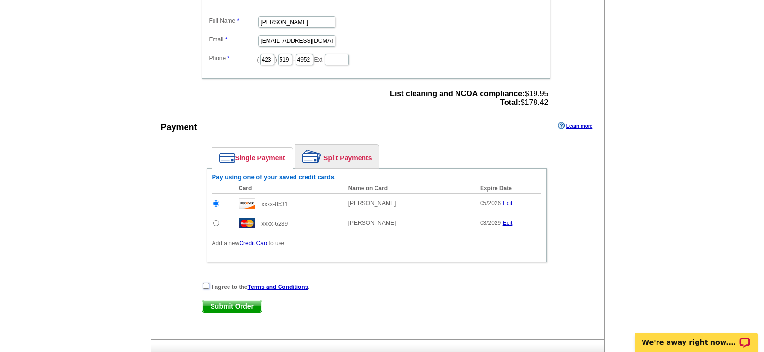
click at [205, 286] on input "checkbox" at bounding box center [206, 286] width 6 height 6
checkbox input "true"
click at [216, 306] on span "Submit Order" at bounding box center [231, 307] width 59 height 12
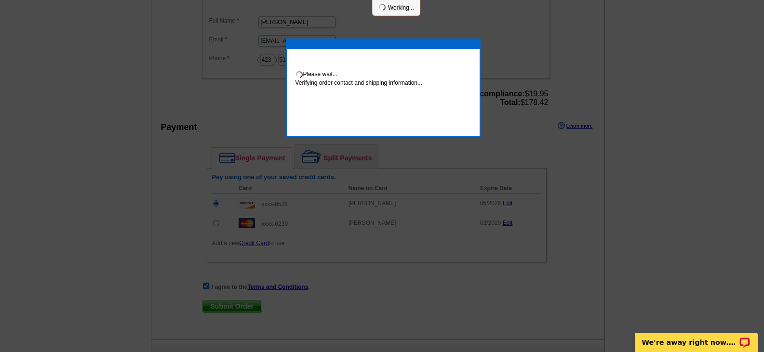
scroll to position [333, 0]
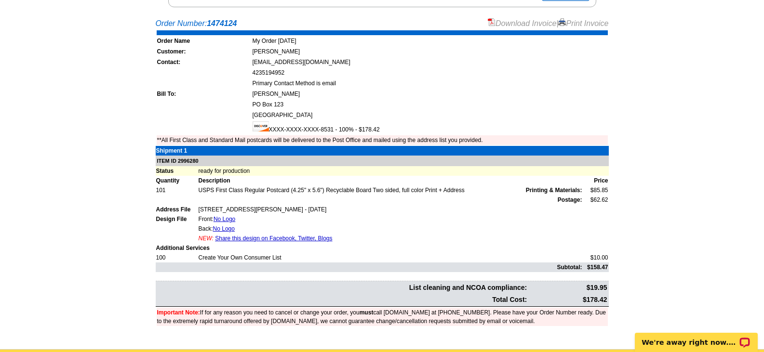
scroll to position [193, 0]
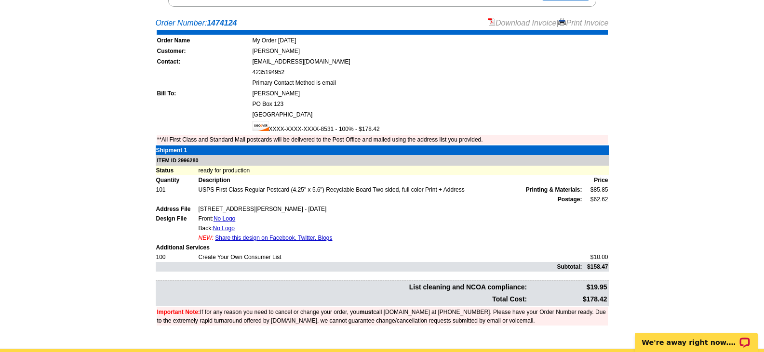
click at [509, 26] on link "Download Invoice" at bounding box center [522, 23] width 68 height 8
